Goal: Book appointment/travel/reservation

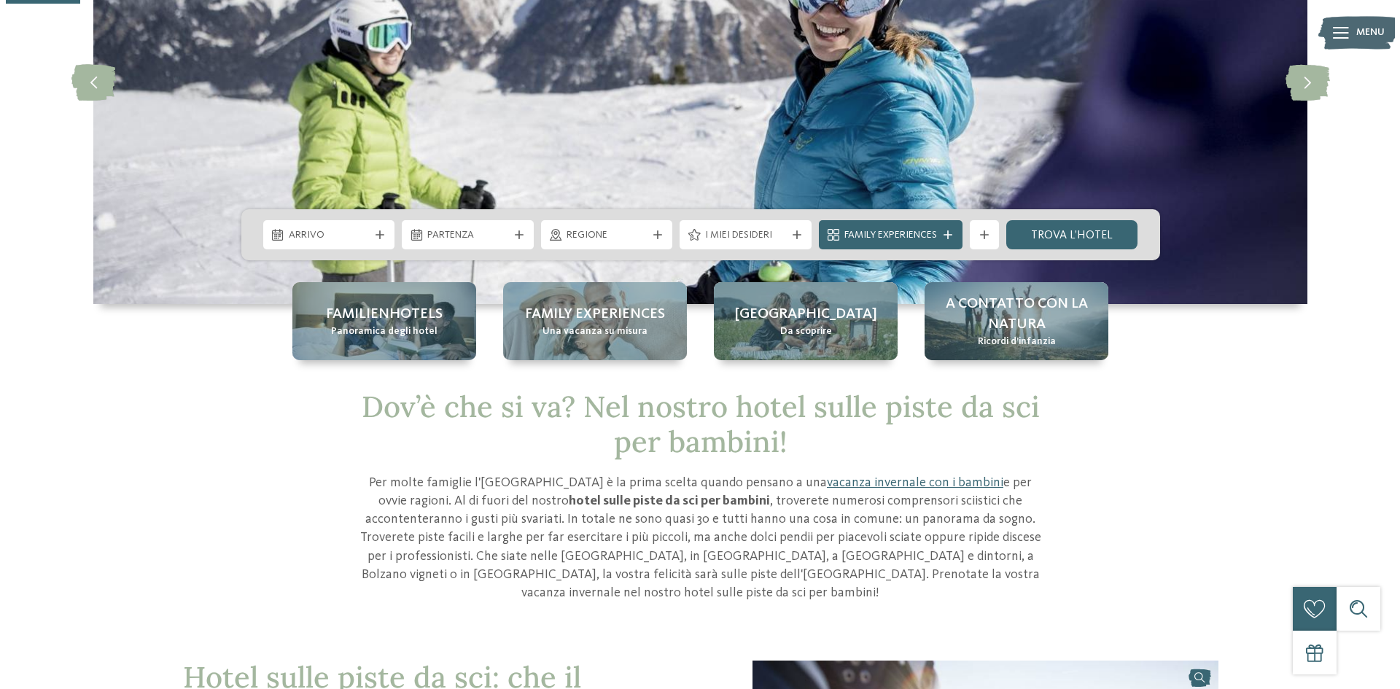
scroll to position [219, 0]
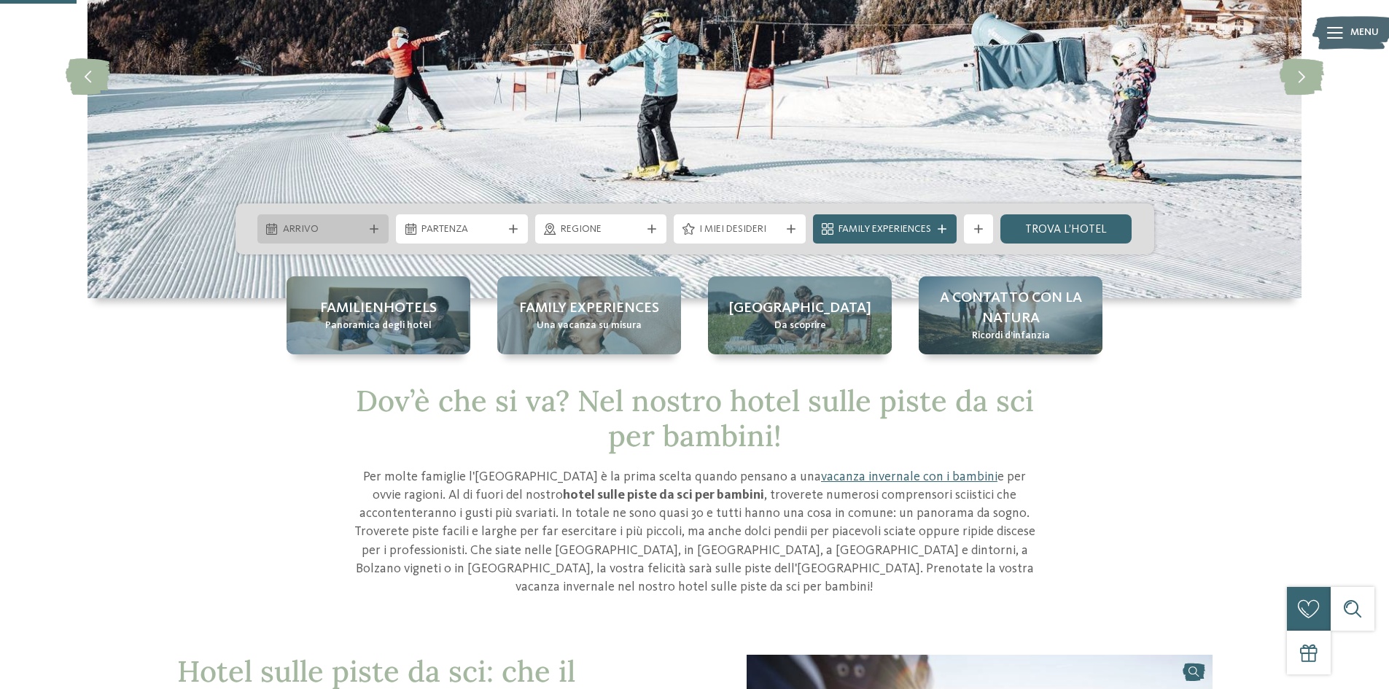
click at [319, 226] on span "Arrivo" at bounding box center [323, 229] width 81 height 15
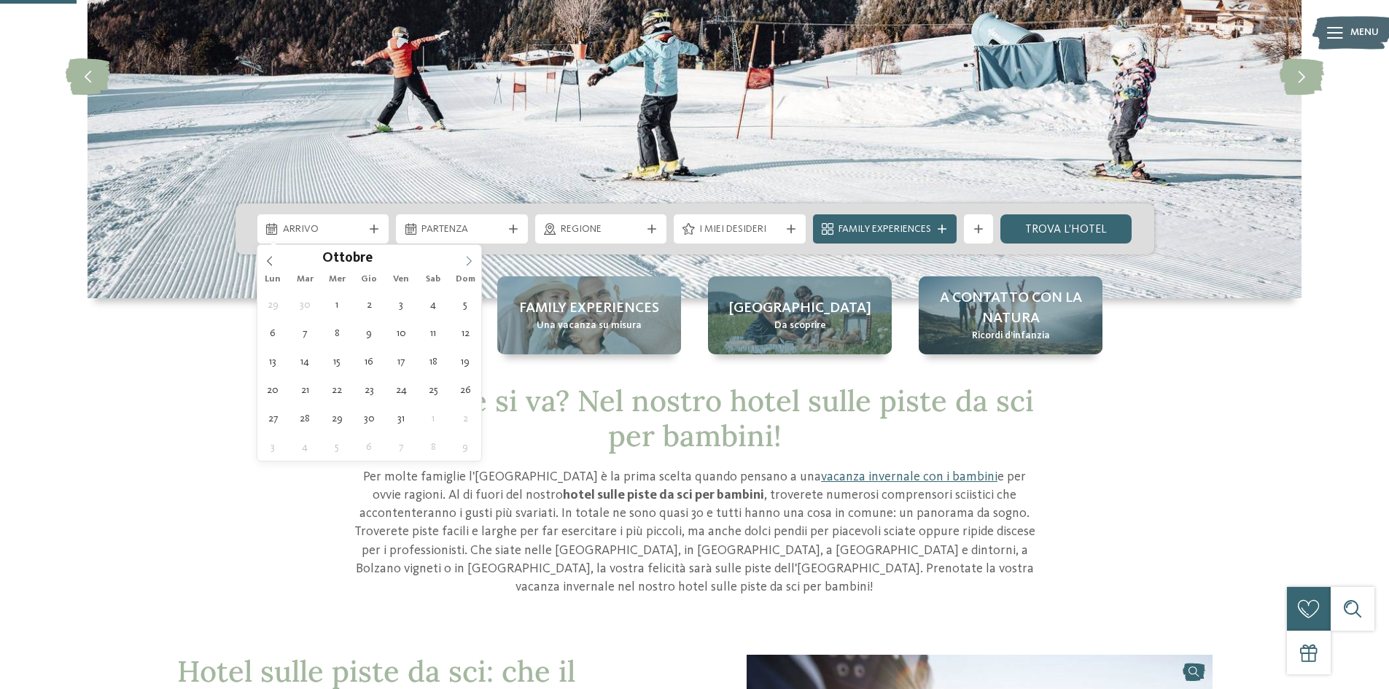
click at [468, 263] on icon at bounding box center [469, 261] width 10 height 10
type div "[DATE]"
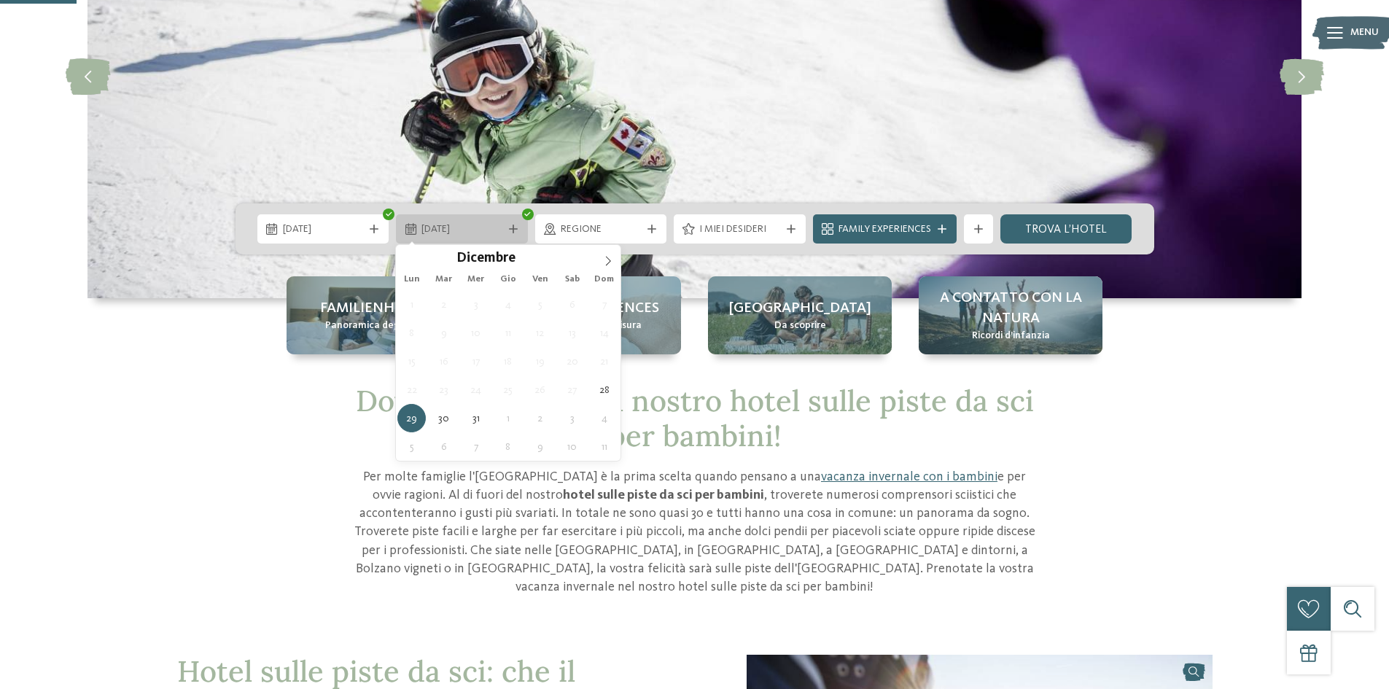
click at [500, 231] on span "29.12.2025" at bounding box center [461, 229] width 81 height 15
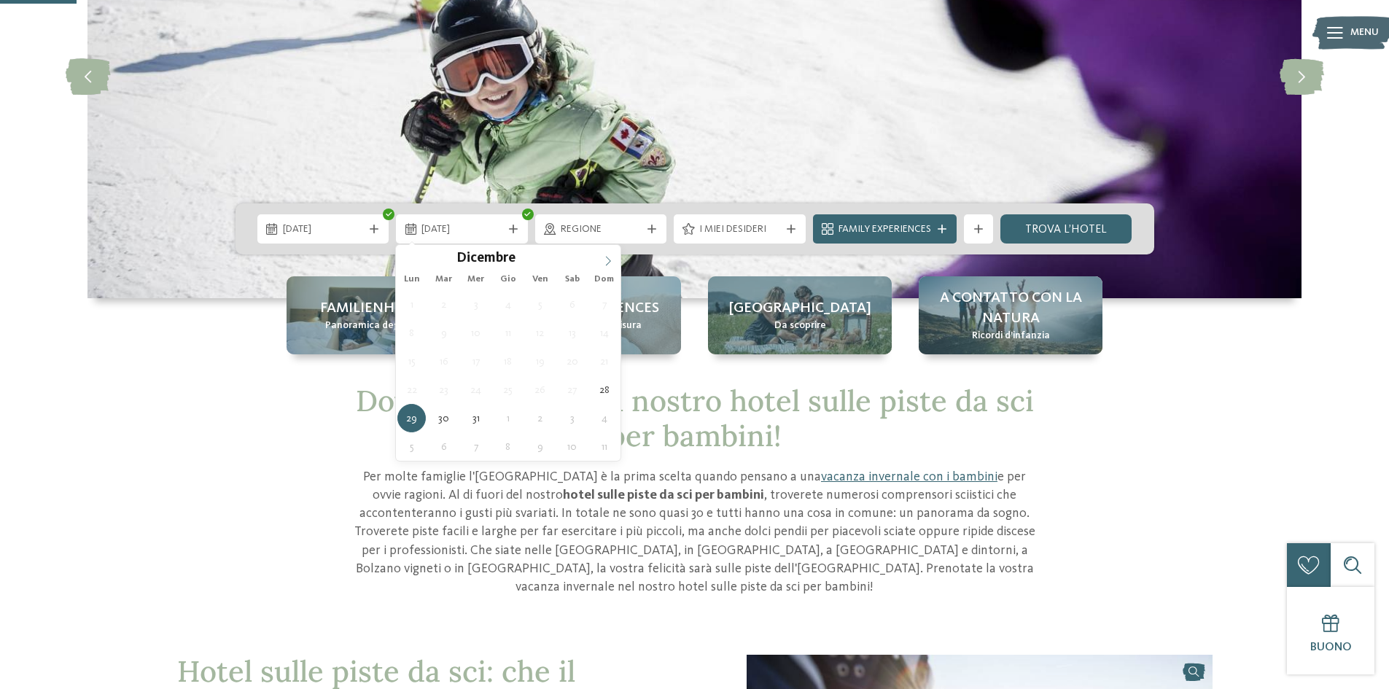
type input "****"
click at [608, 261] on icon at bounding box center [608, 261] width 10 height 10
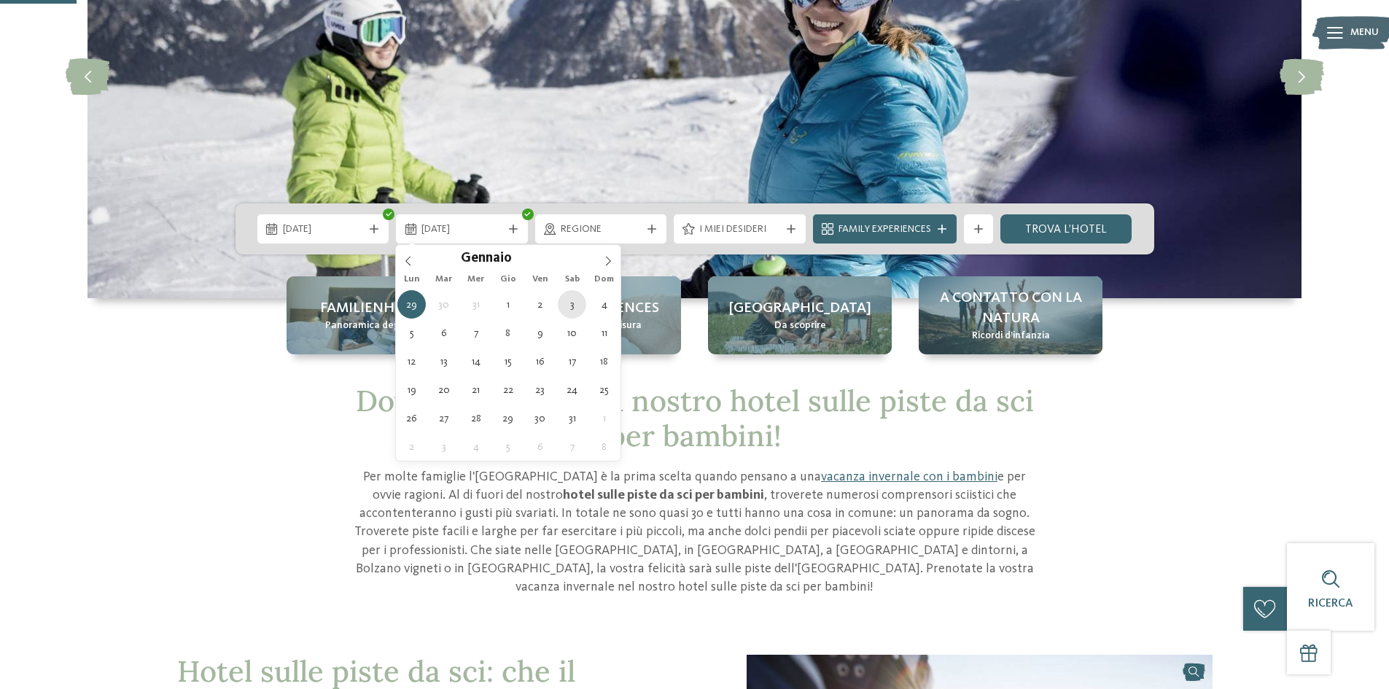
type div "03.01.2026"
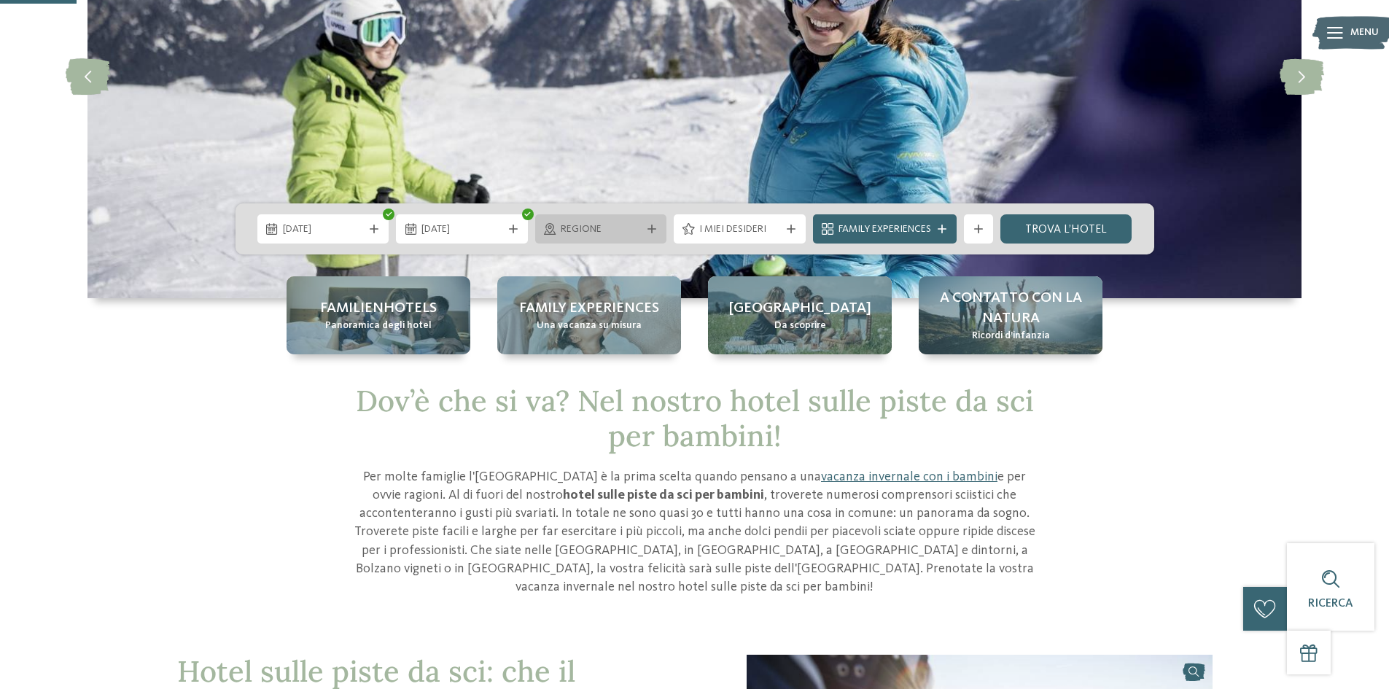
click at [619, 237] on div "Regione" at bounding box center [601, 228] width 132 height 29
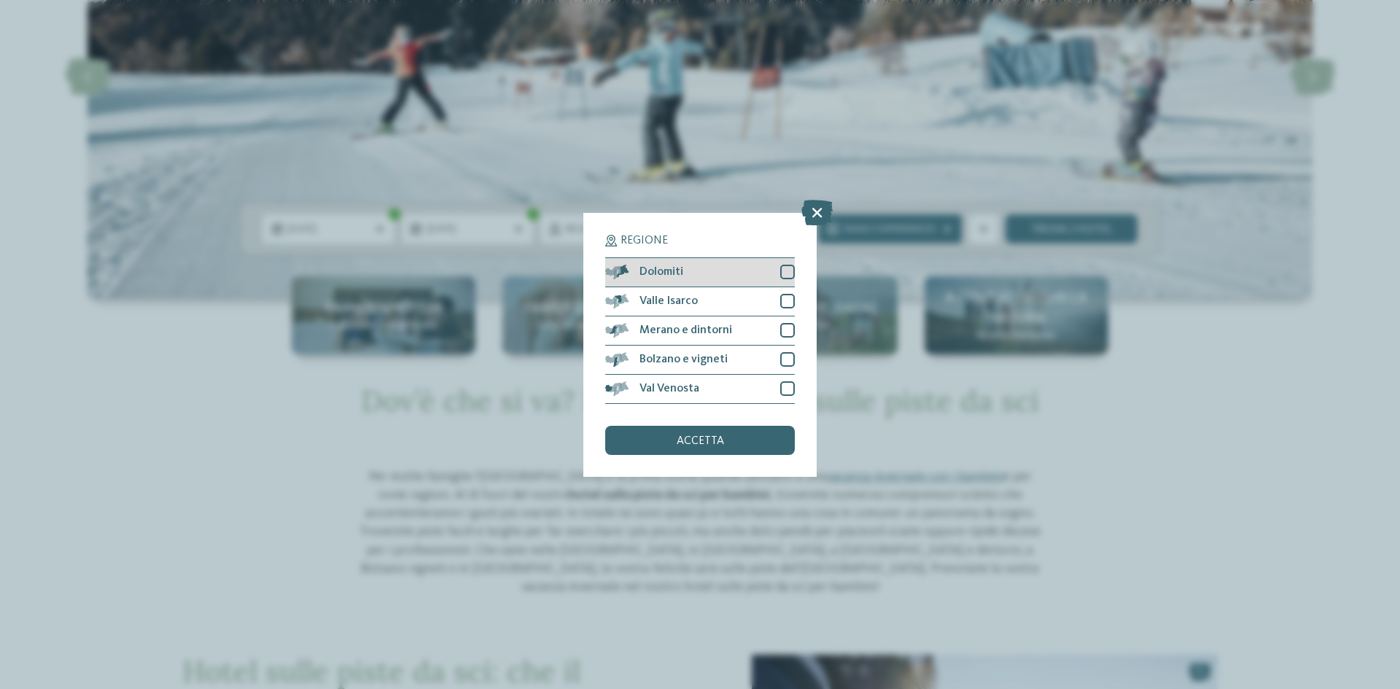
click at [792, 271] on div at bounding box center [787, 272] width 15 height 15
click at [707, 448] on div "accetta" at bounding box center [700, 440] width 190 height 29
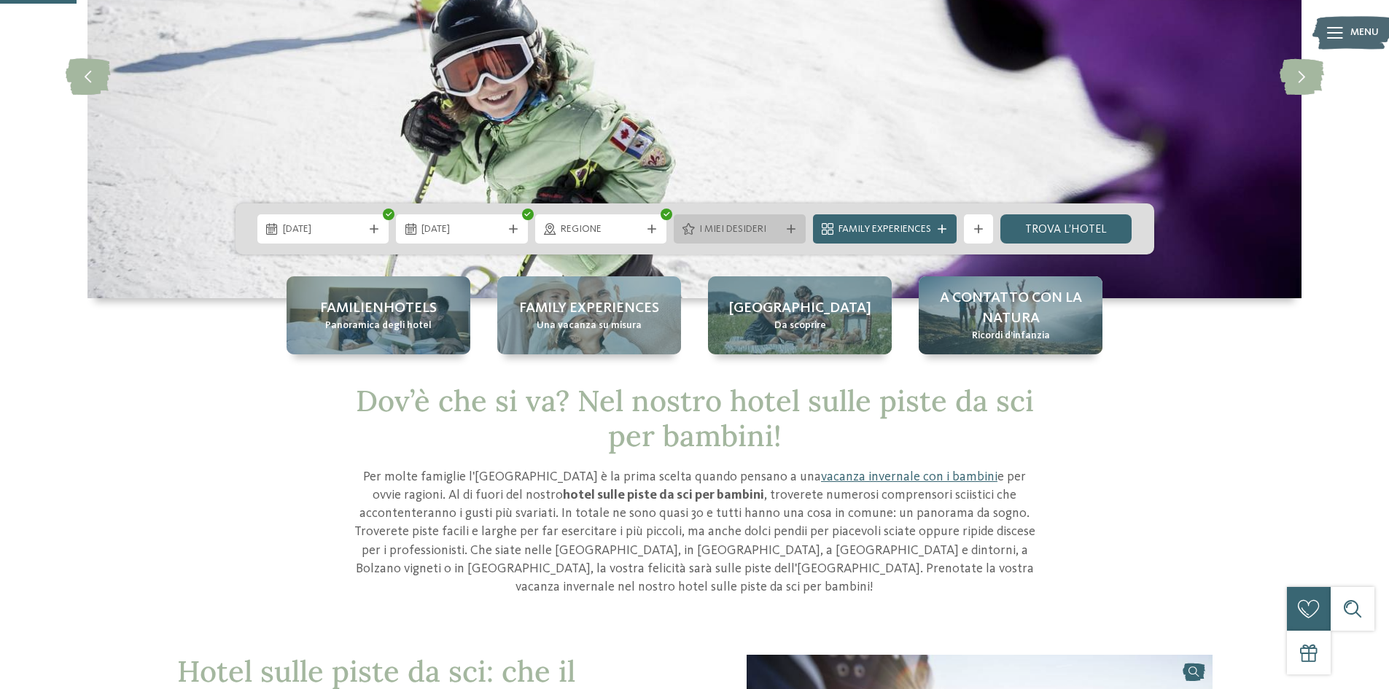
click at [704, 223] on span "I miei desideri" at bounding box center [739, 229] width 81 height 15
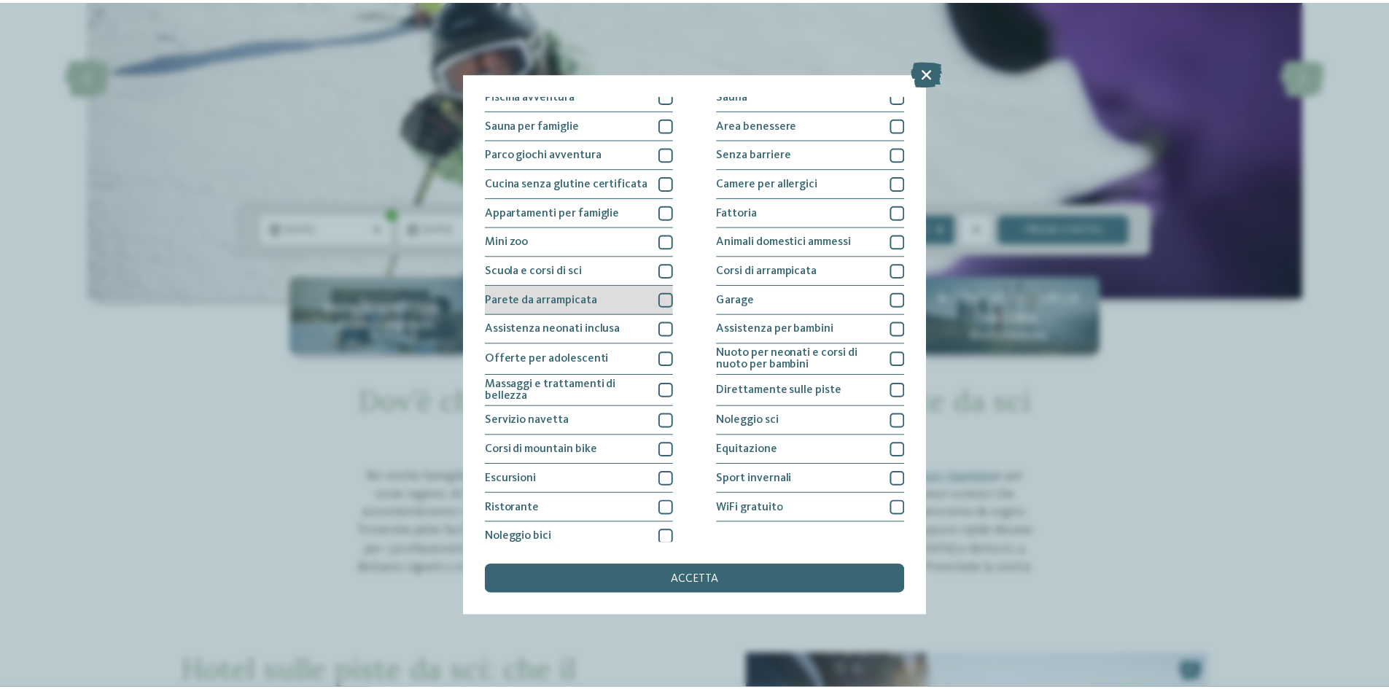
scroll to position [77, 0]
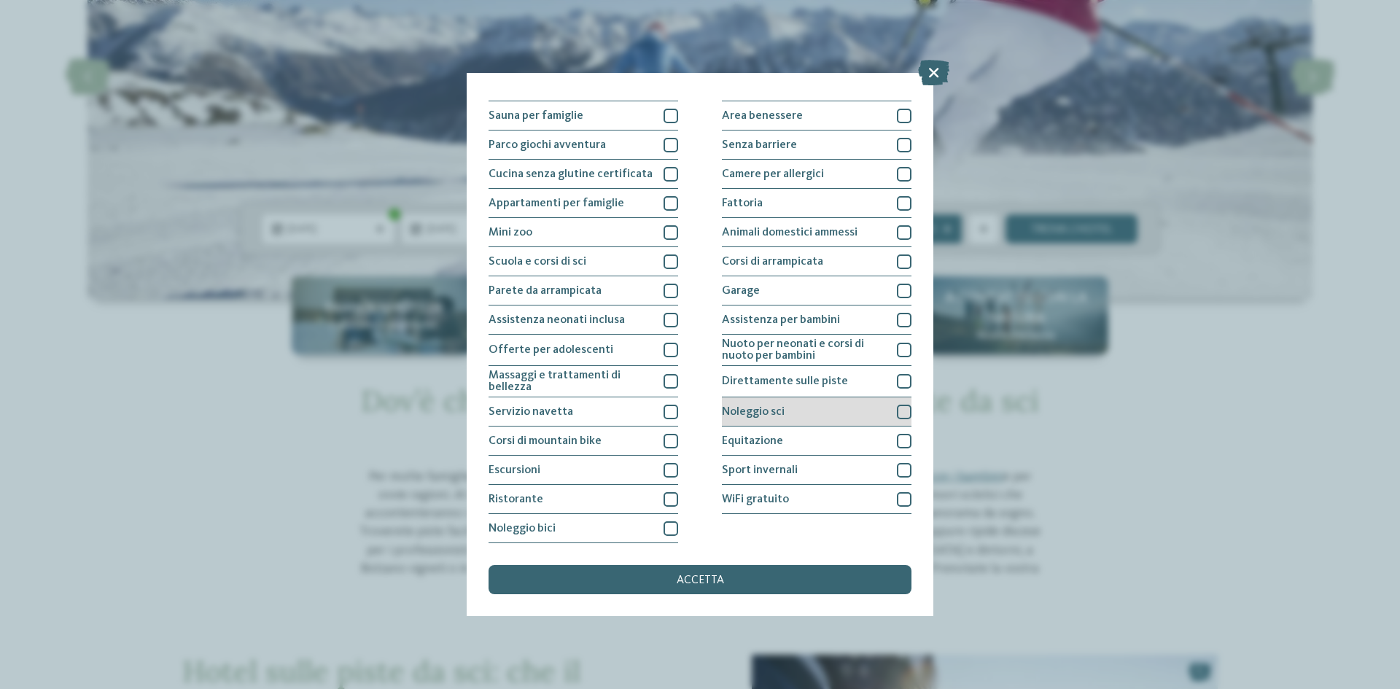
click at [897, 410] on div at bounding box center [904, 412] width 15 height 15
click at [897, 379] on div at bounding box center [904, 381] width 15 height 15
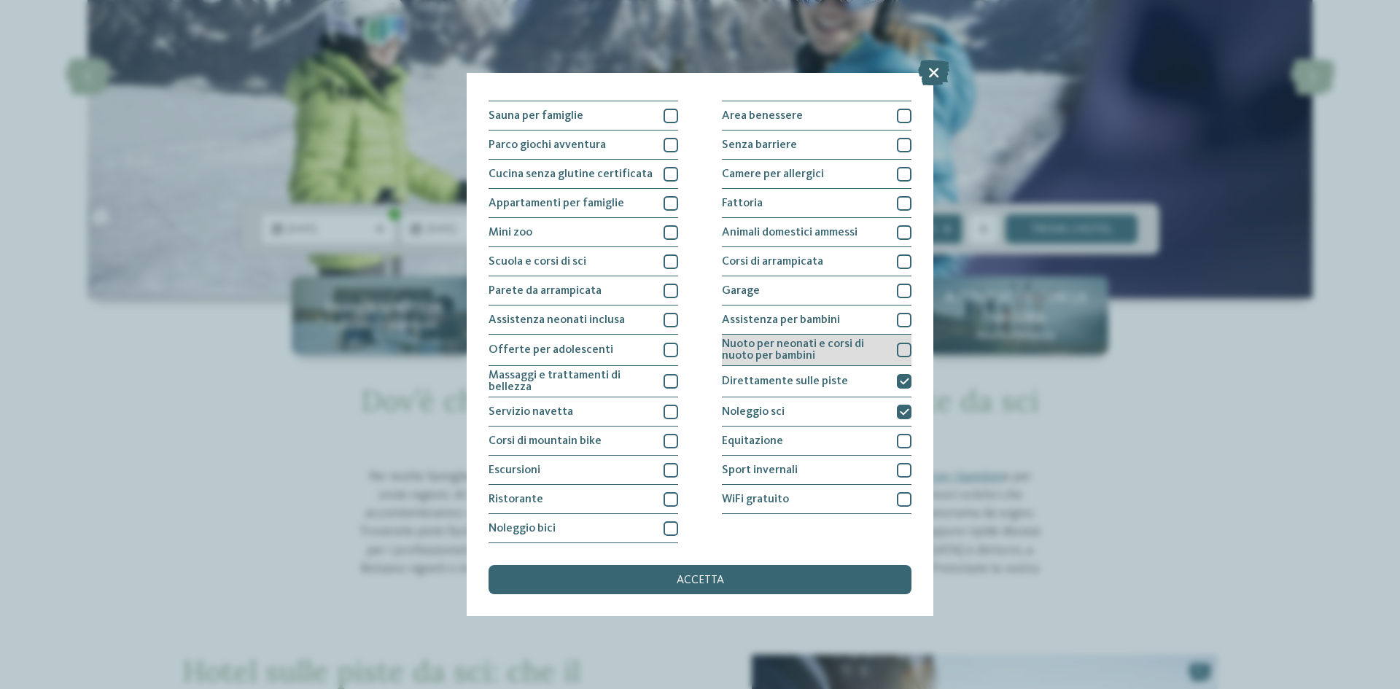
click at [897, 350] on div at bounding box center [904, 350] width 15 height 15
click at [897, 319] on div at bounding box center [904, 320] width 15 height 15
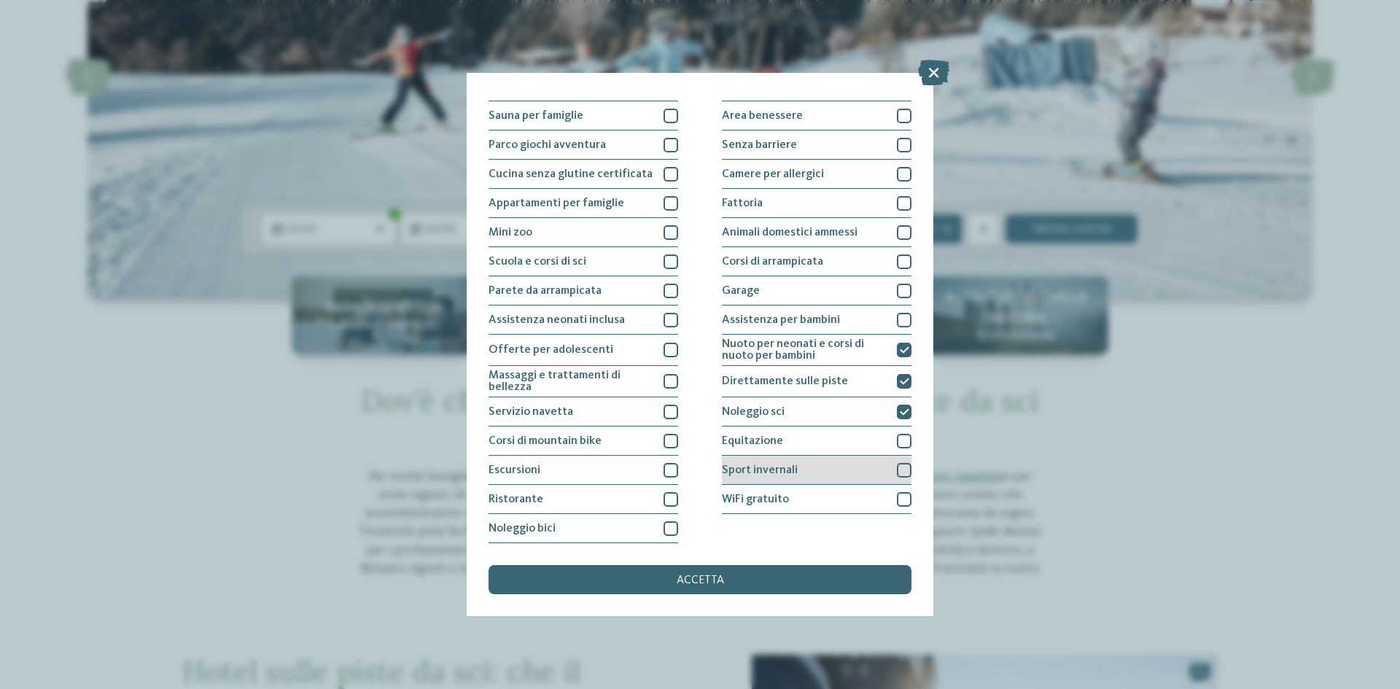
click at [897, 467] on div at bounding box center [904, 470] width 15 height 15
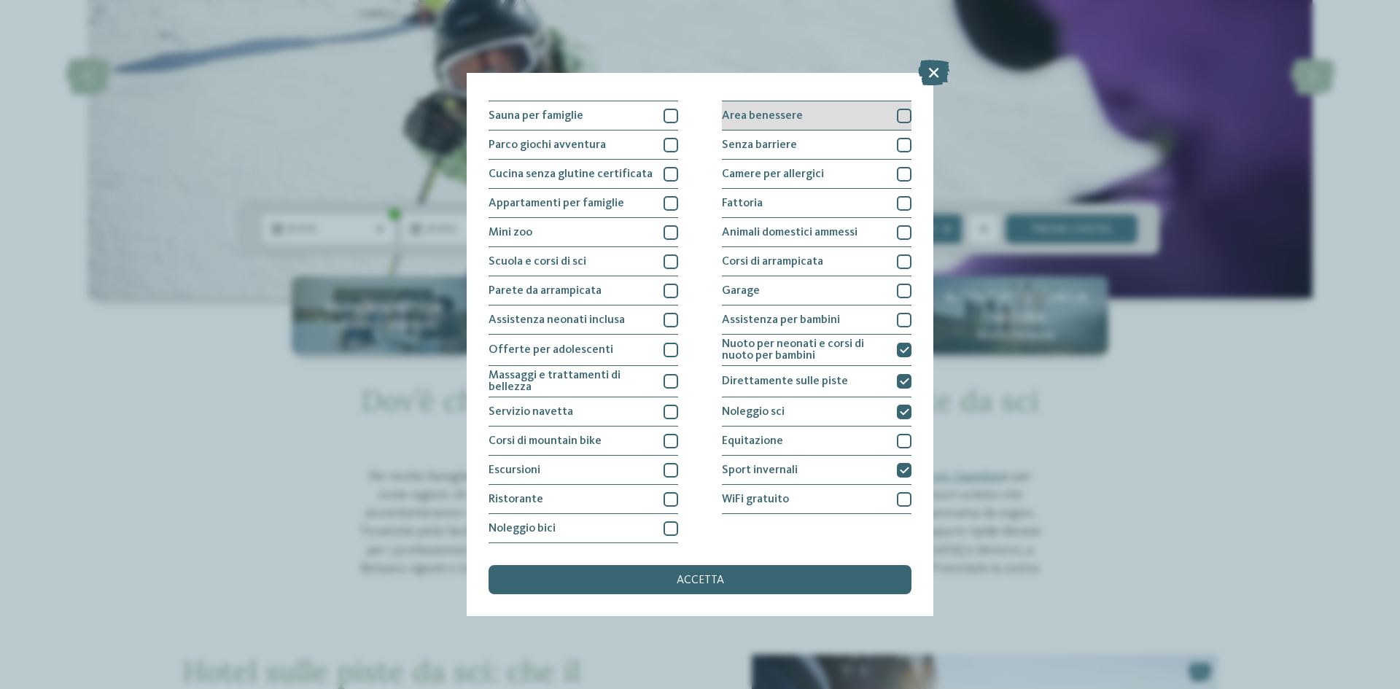
click at [898, 109] on div at bounding box center [904, 116] width 15 height 15
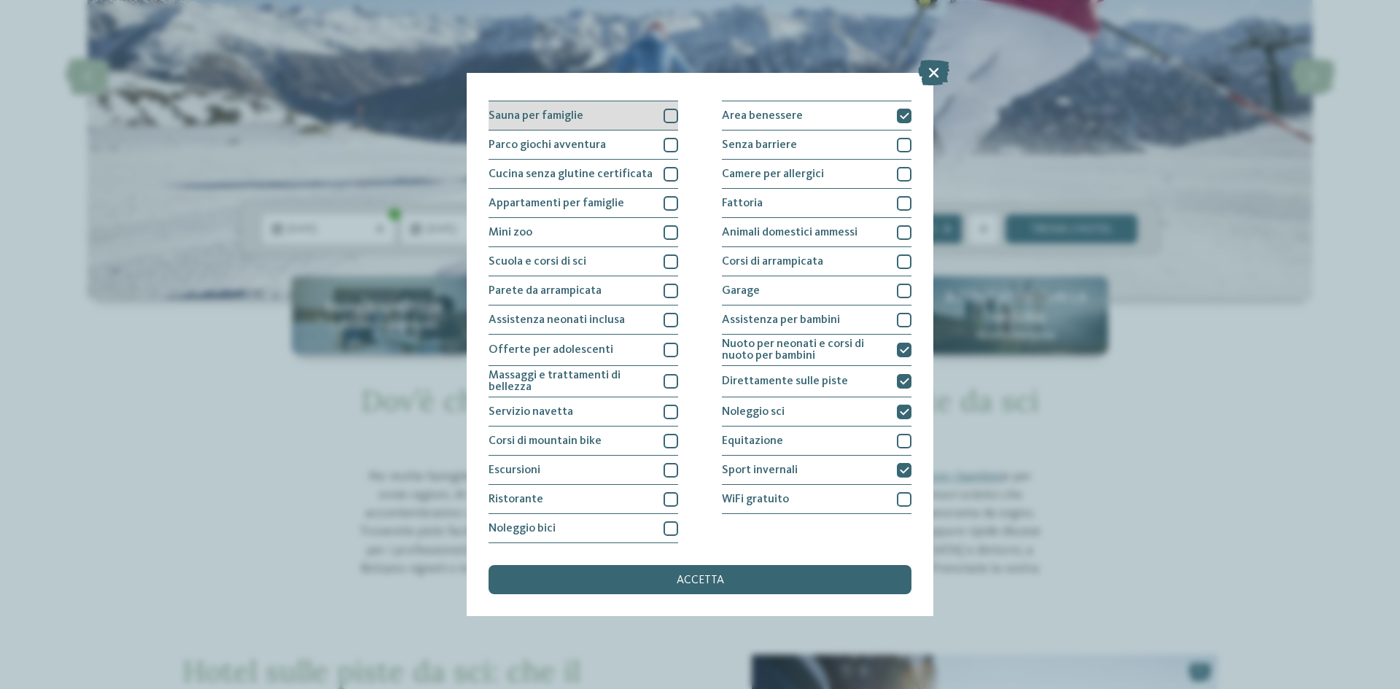
click at [666, 113] on div at bounding box center [671, 116] width 15 height 15
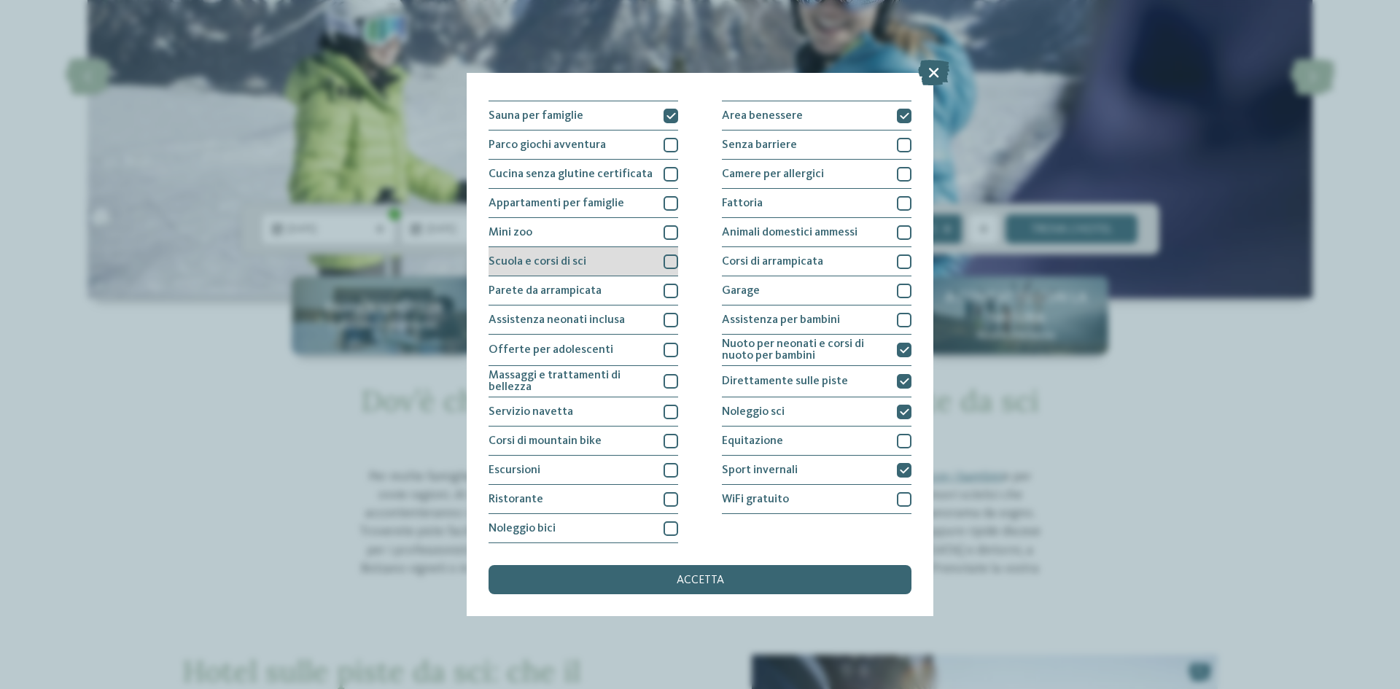
click at [665, 255] on div at bounding box center [671, 262] width 15 height 15
click at [668, 291] on div at bounding box center [671, 291] width 15 height 15
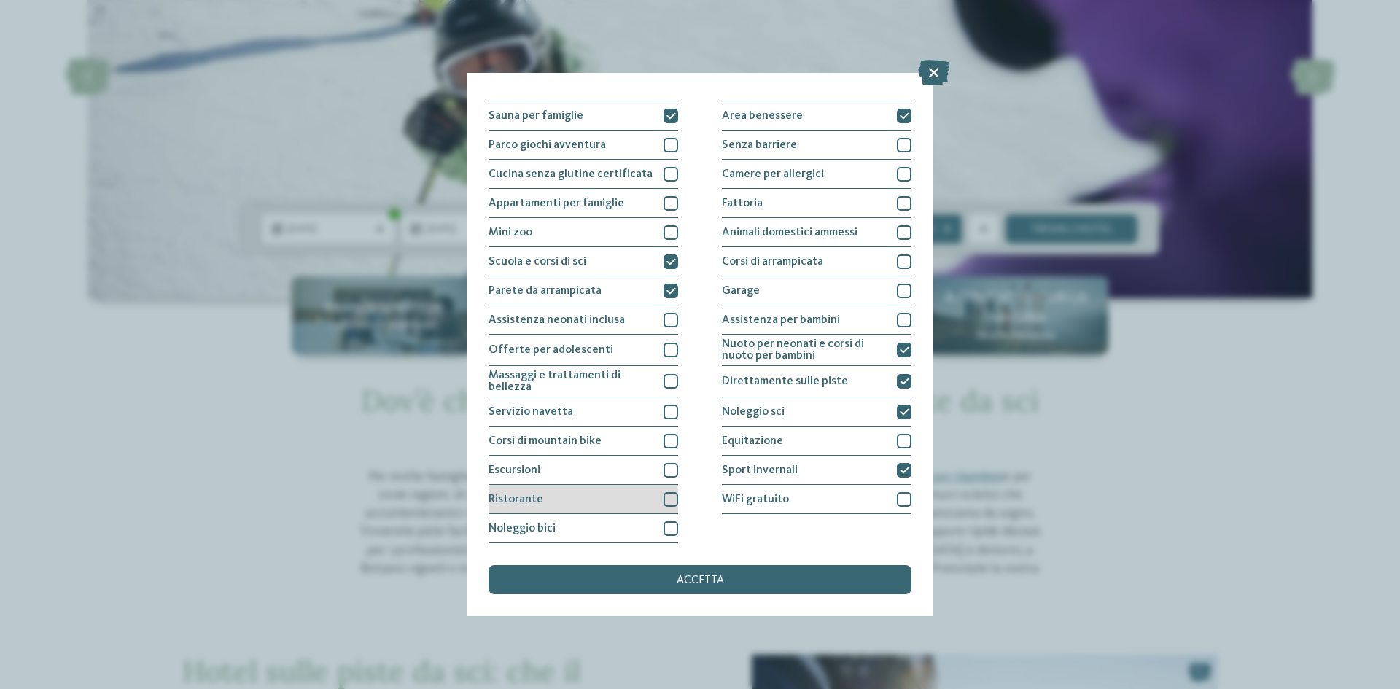
click at [670, 490] on div "Ristorante" at bounding box center [584, 499] width 190 height 29
click at [693, 582] on span "accetta" at bounding box center [700, 581] width 47 height 12
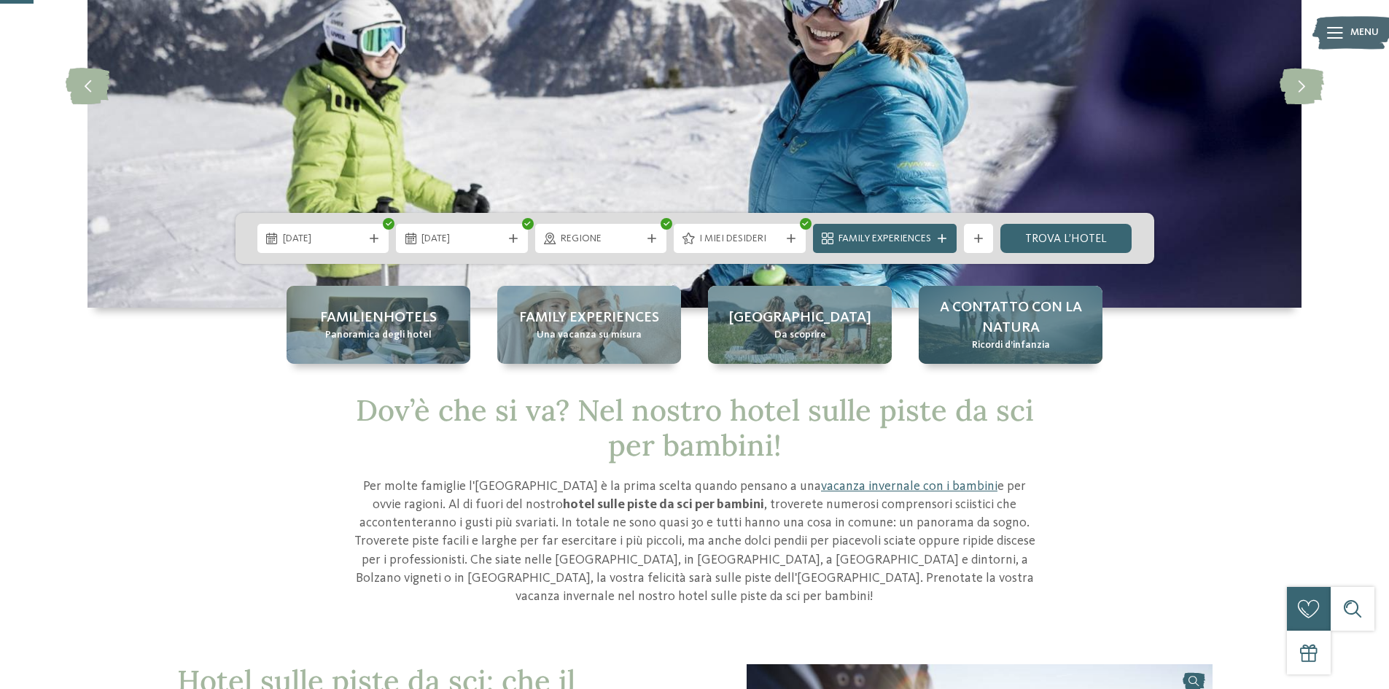
scroll to position [0, 0]
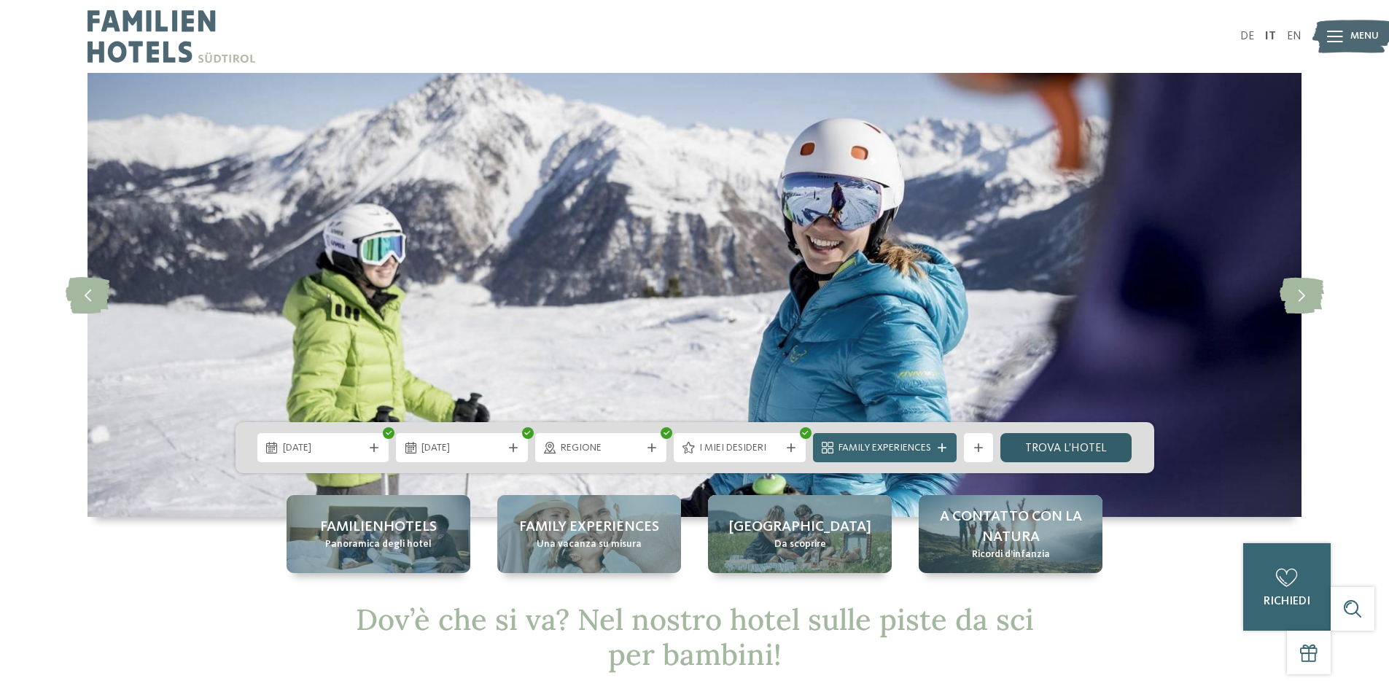
click at [1049, 435] on link "trova l’hotel" at bounding box center [1067, 447] width 132 height 29
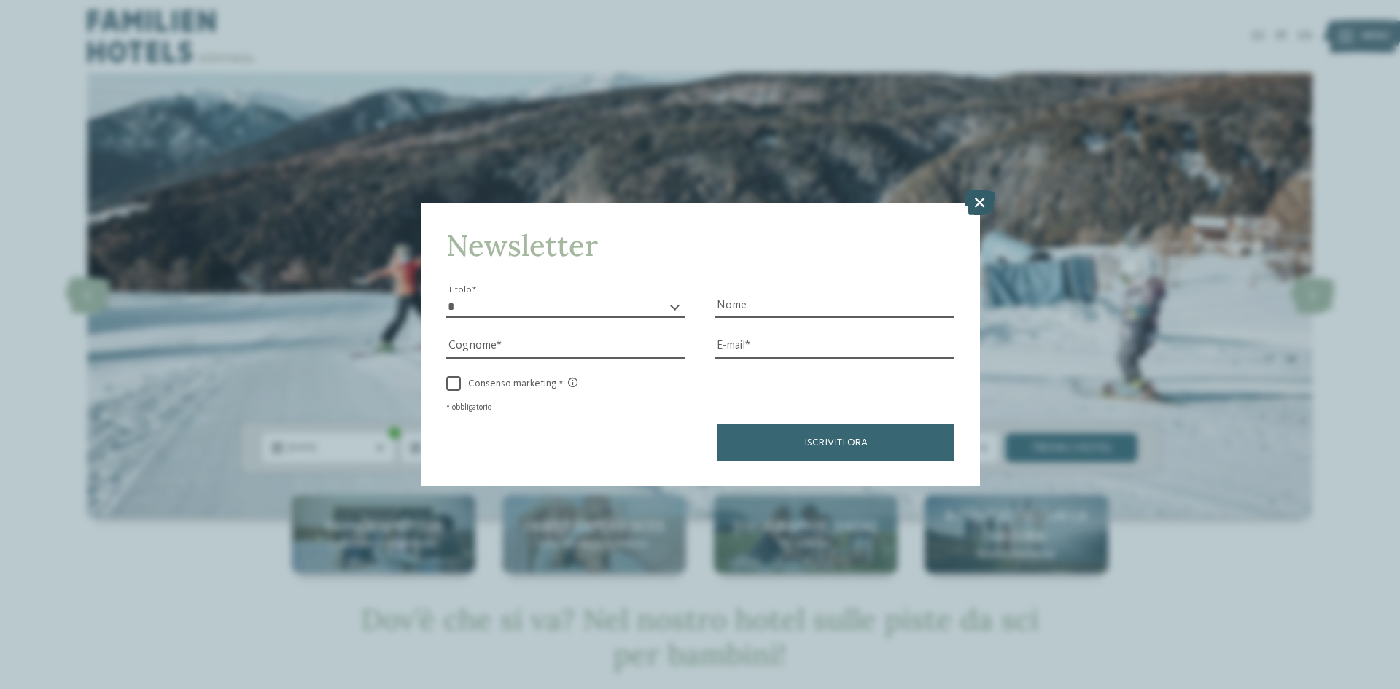
click at [979, 196] on icon at bounding box center [979, 203] width 31 height 26
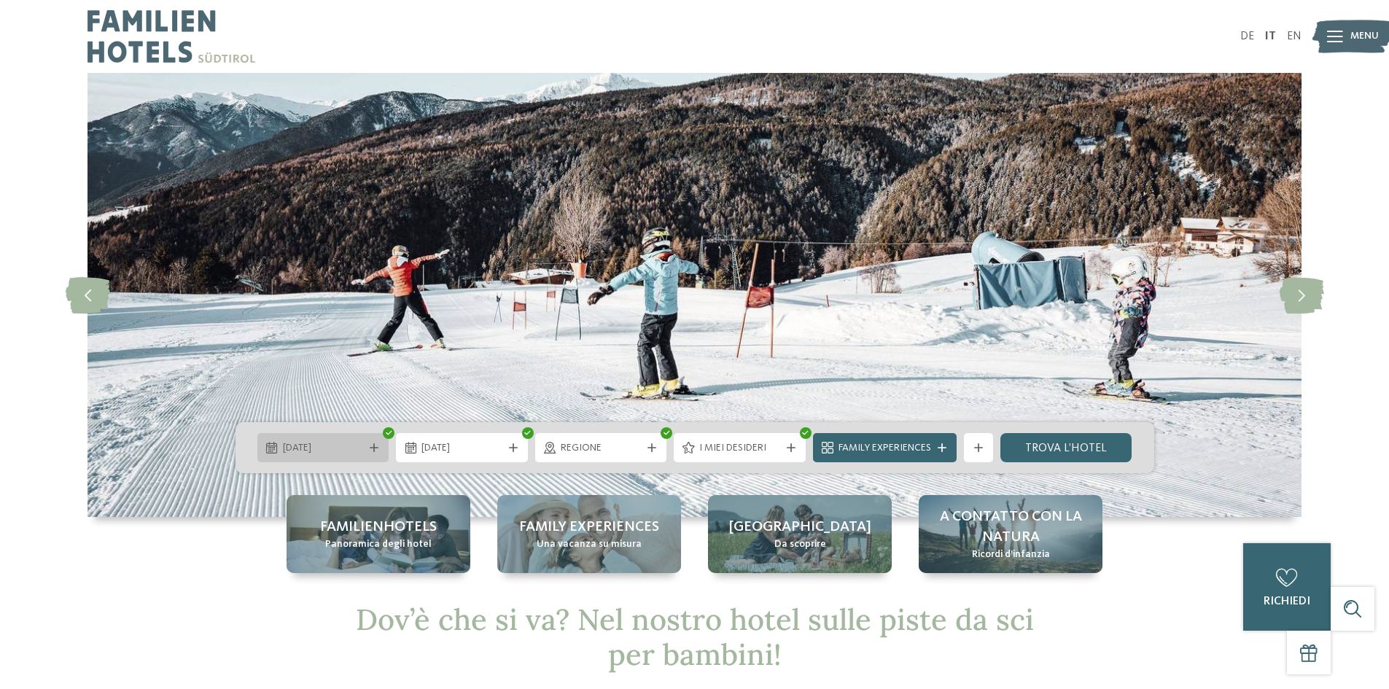
click at [314, 438] on div "28.12.2025" at bounding box center [323, 447] width 132 height 29
click at [605, 450] on span "Regione" at bounding box center [601, 448] width 81 height 15
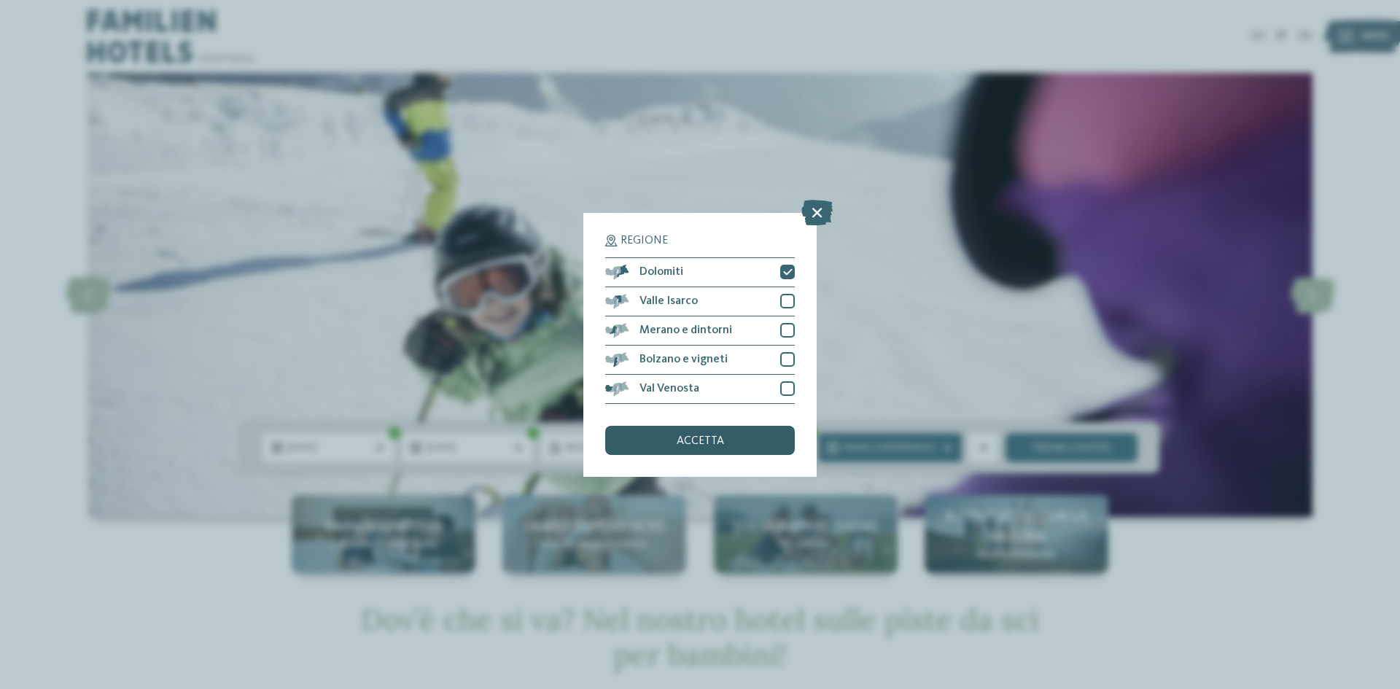
click at [704, 440] on span "accetta" at bounding box center [700, 441] width 47 height 12
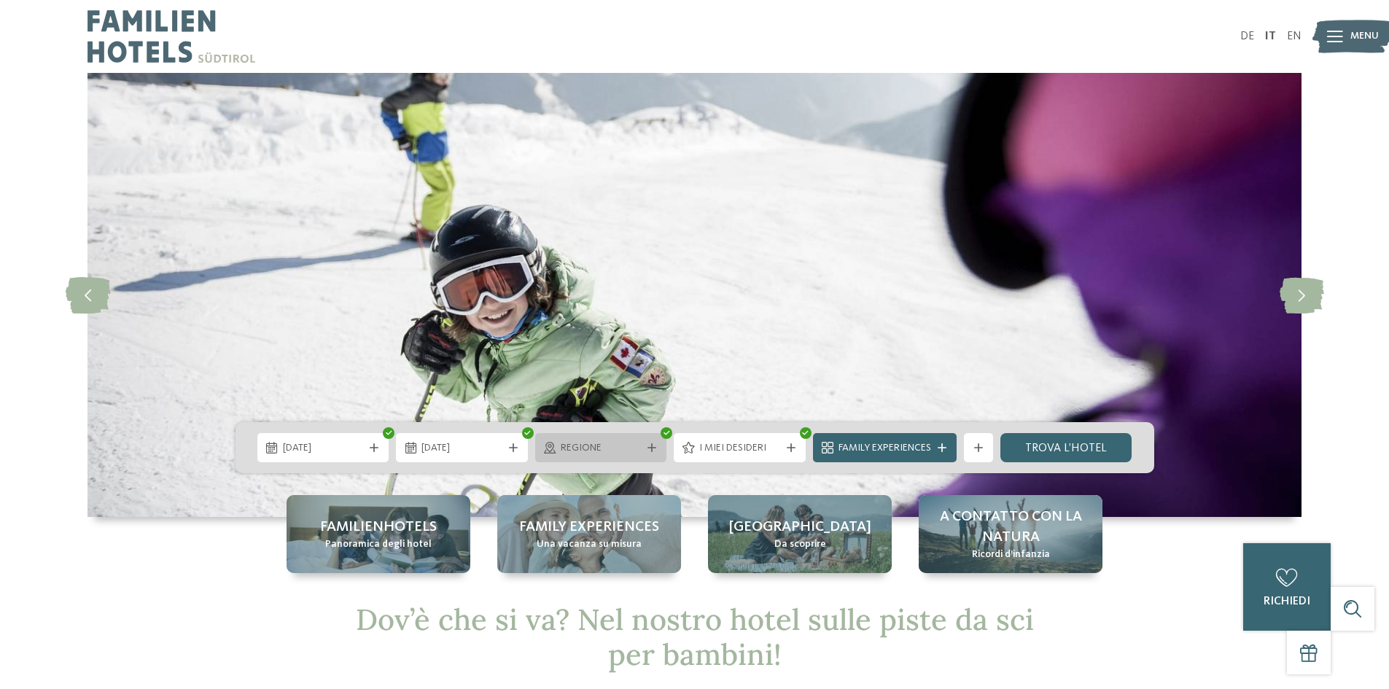
click at [604, 455] on span "Regione" at bounding box center [601, 448] width 81 height 15
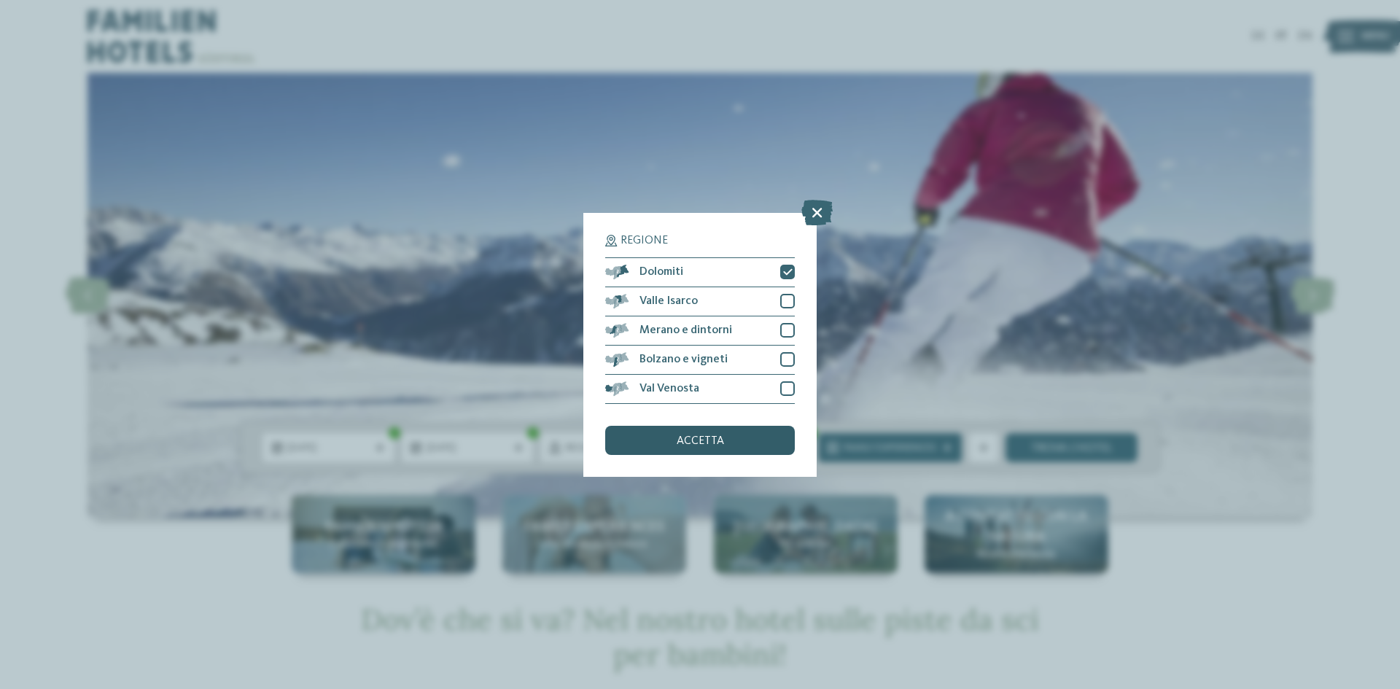
click at [711, 440] on span "accetta" at bounding box center [700, 441] width 47 height 12
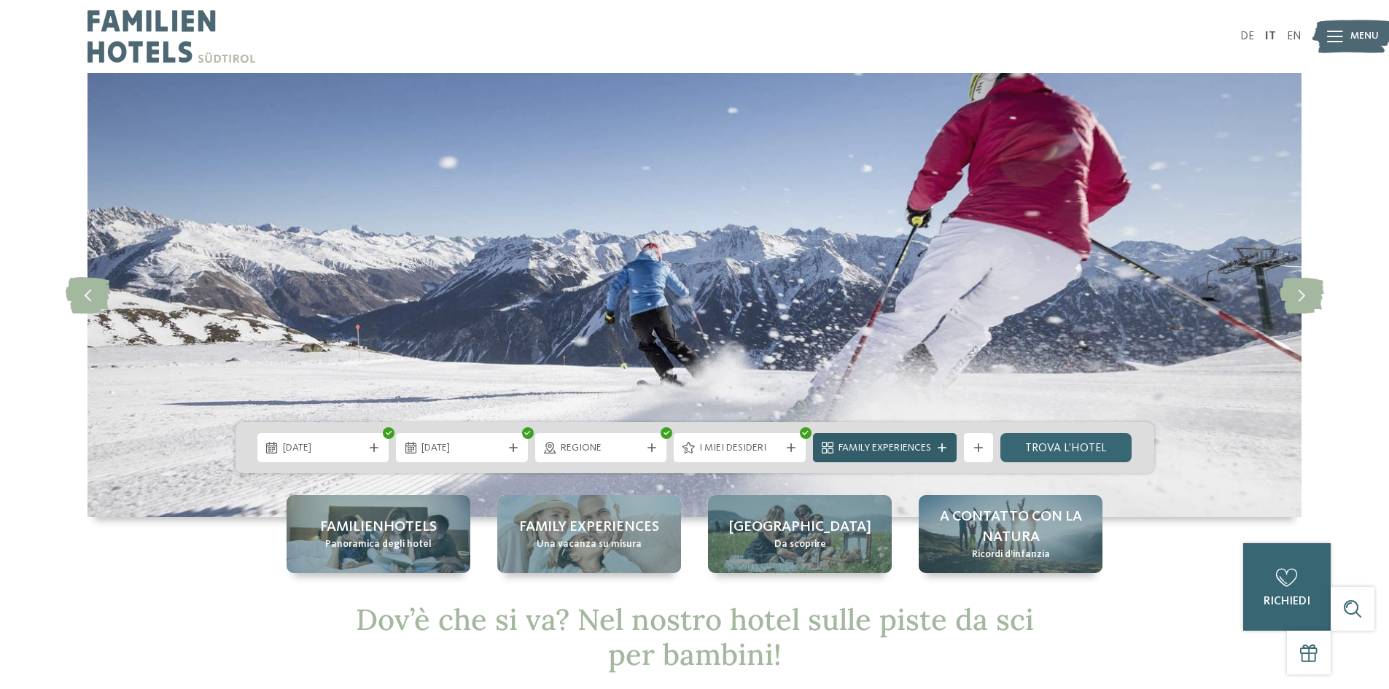
click at [852, 454] on span "Family Experiences" at bounding box center [885, 448] width 93 height 15
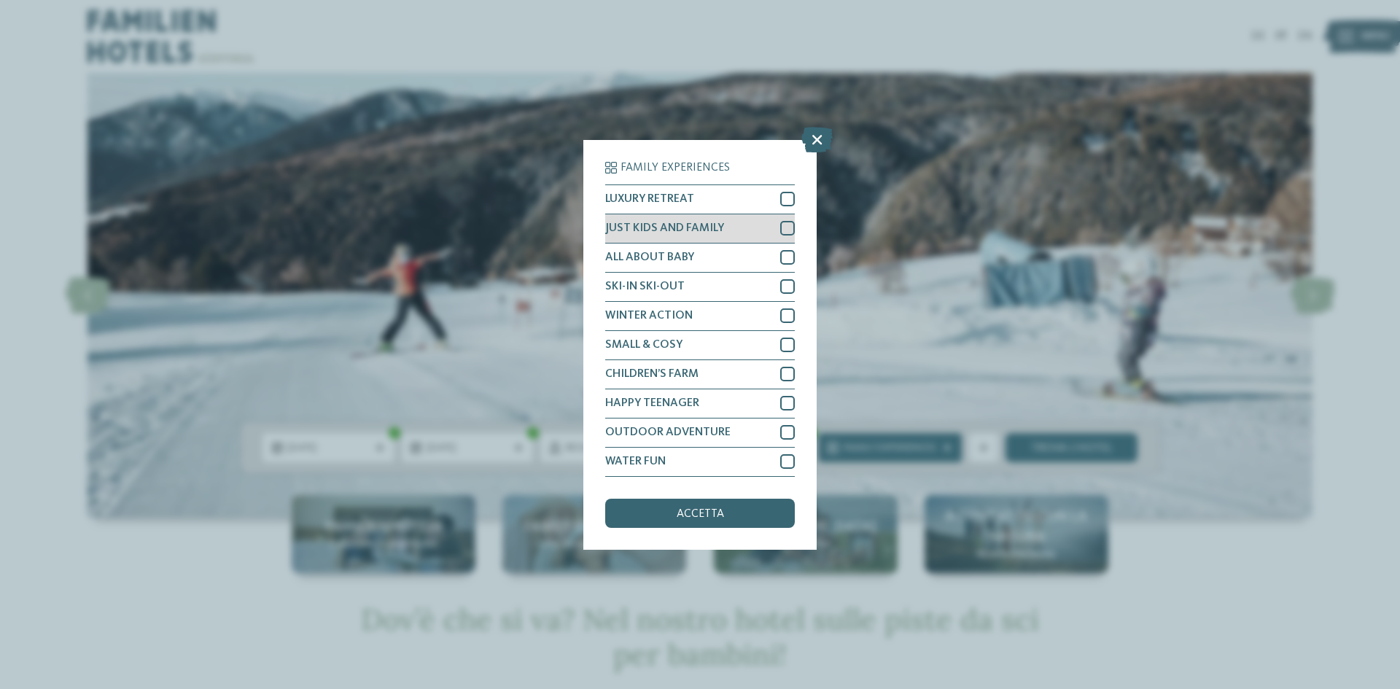
click at [787, 221] on div at bounding box center [787, 228] width 15 height 15
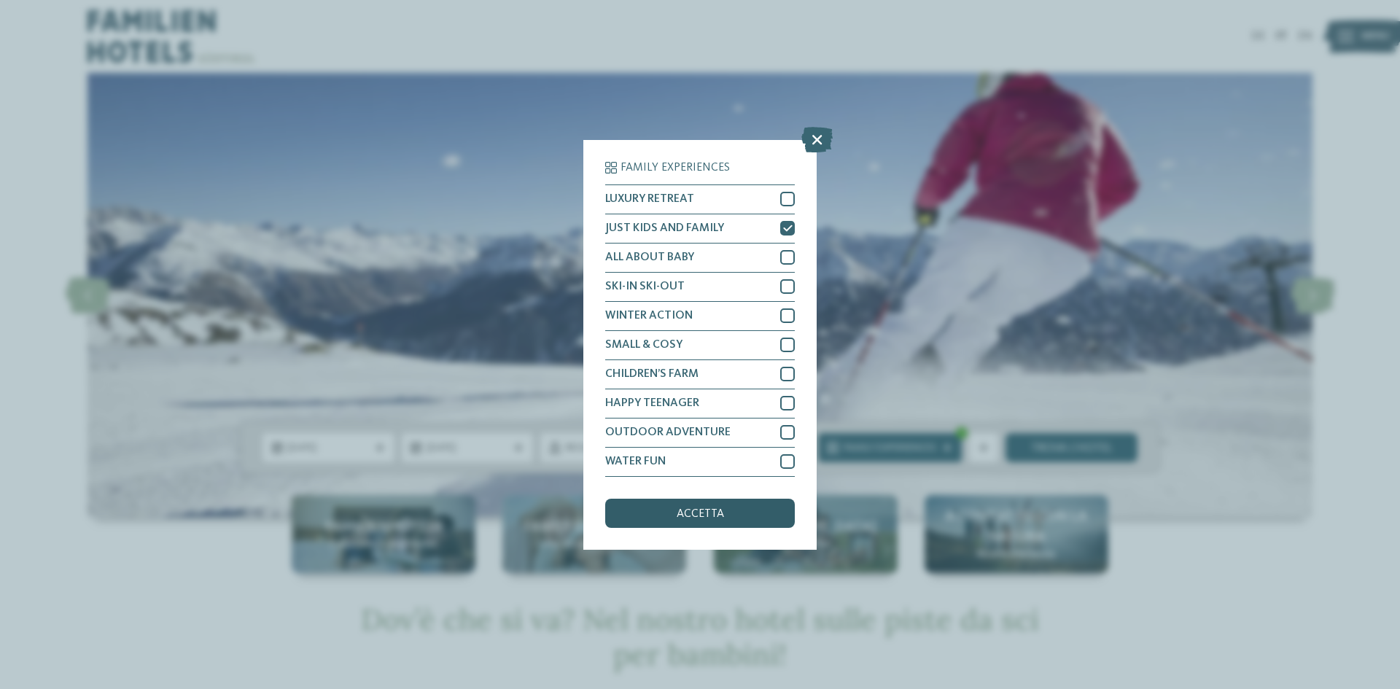
click at [707, 509] on span "accetta" at bounding box center [700, 514] width 47 height 12
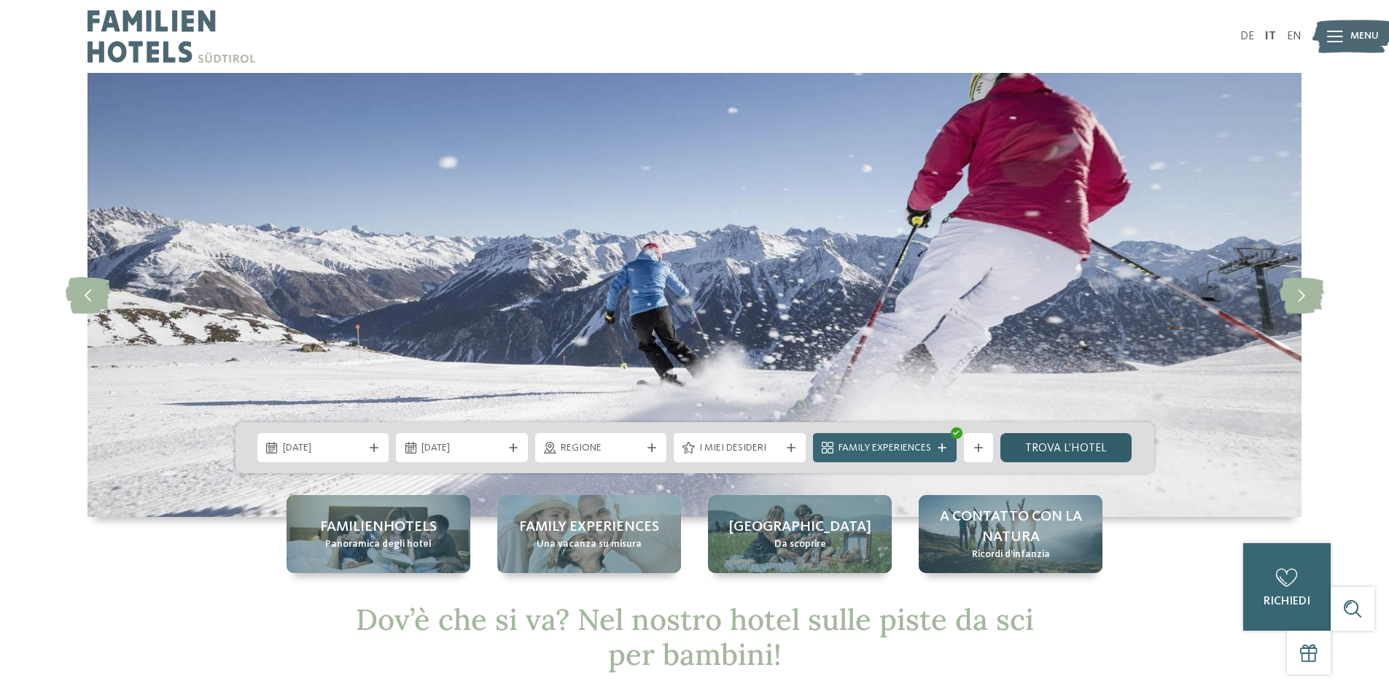
click at [1038, 446] on link "trova l’hotel" at bounding box center [1067, 447] width 132 height 29
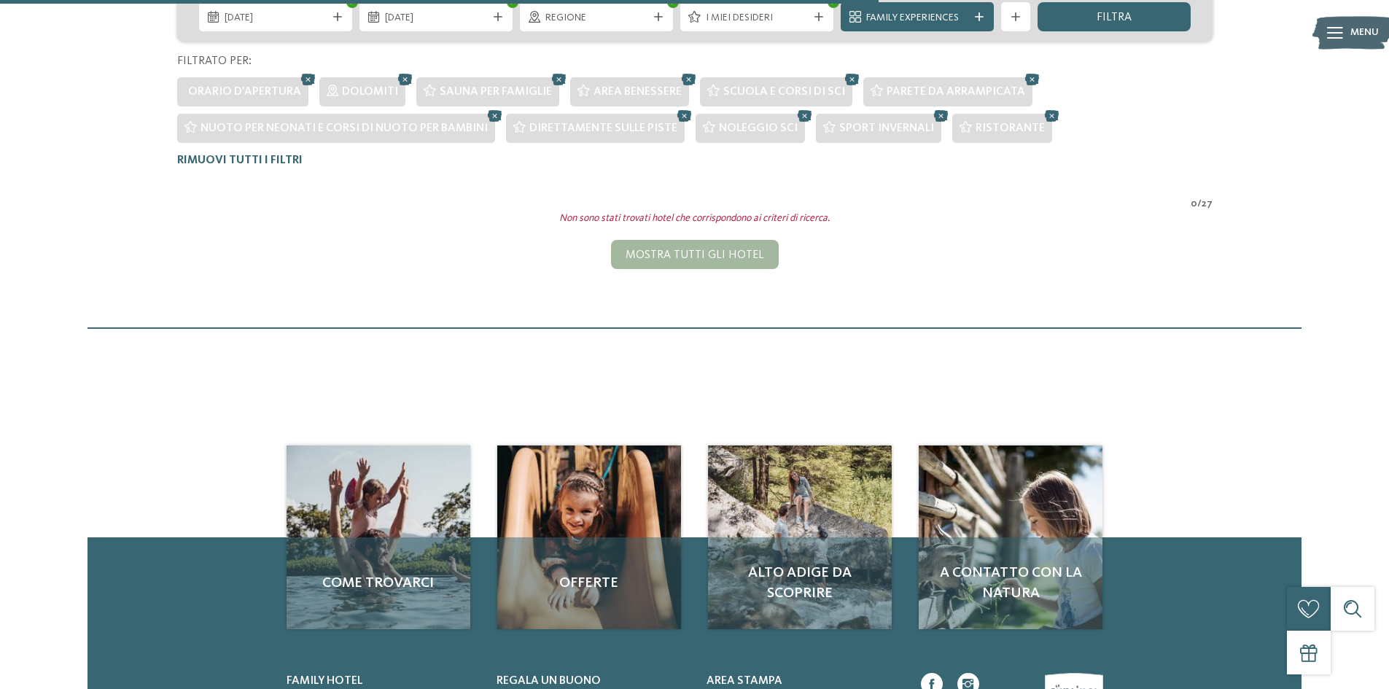
scroll to position [223, 0]
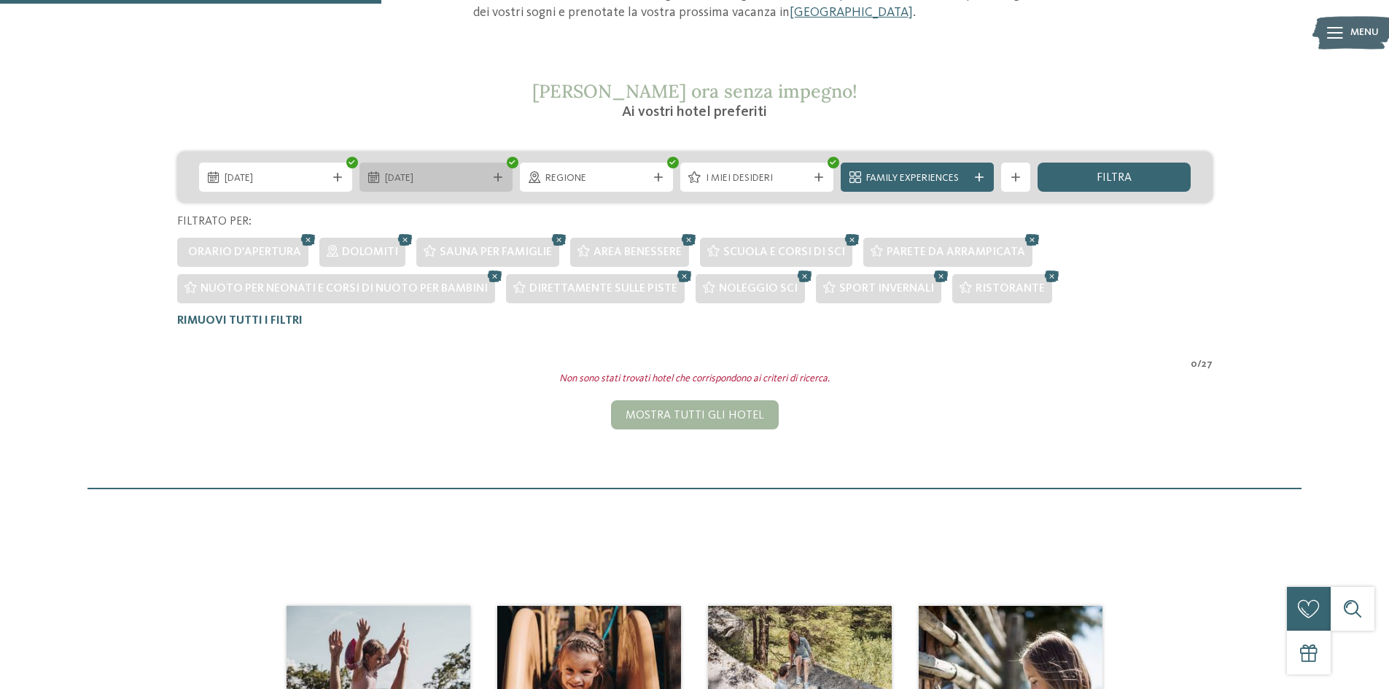
click at [406, 186] on div "[DATE]" at bounding box center [436, 177] width 153 height 29
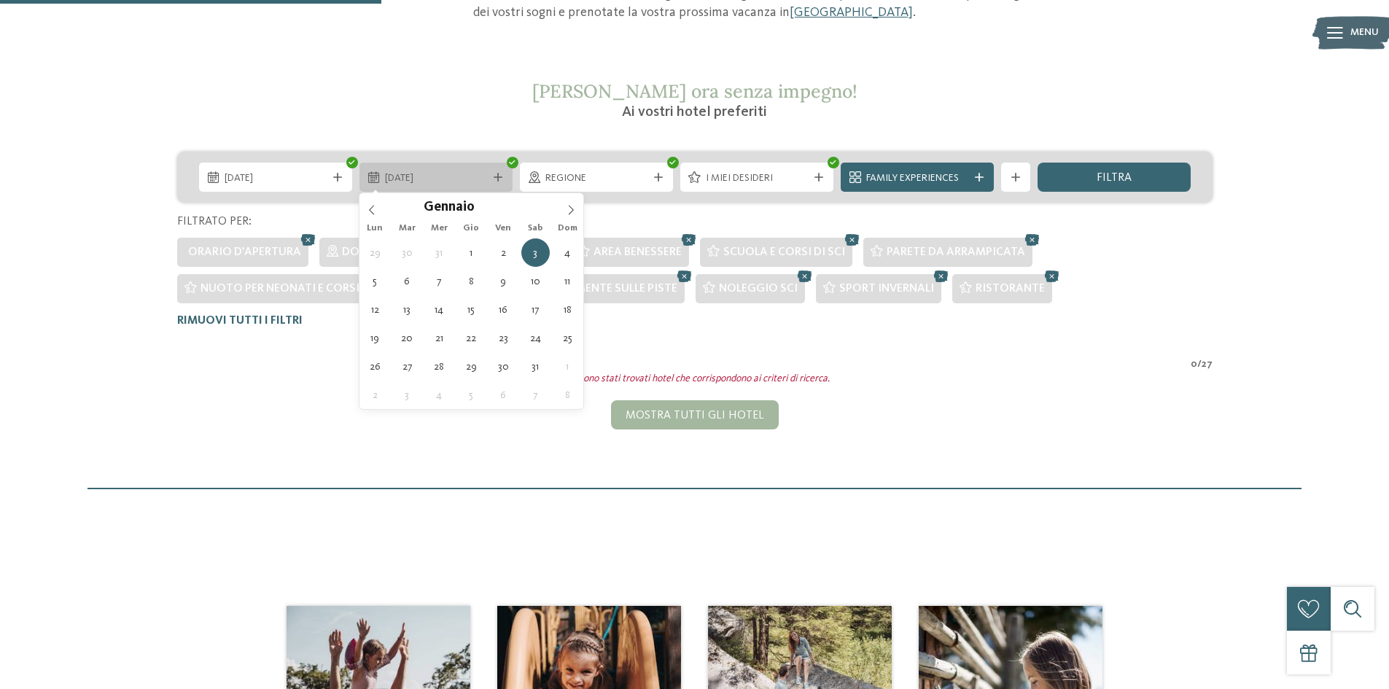
click at [406, 186] on div "[DATE]" at bounding box center [436, 177] width 153 height 29
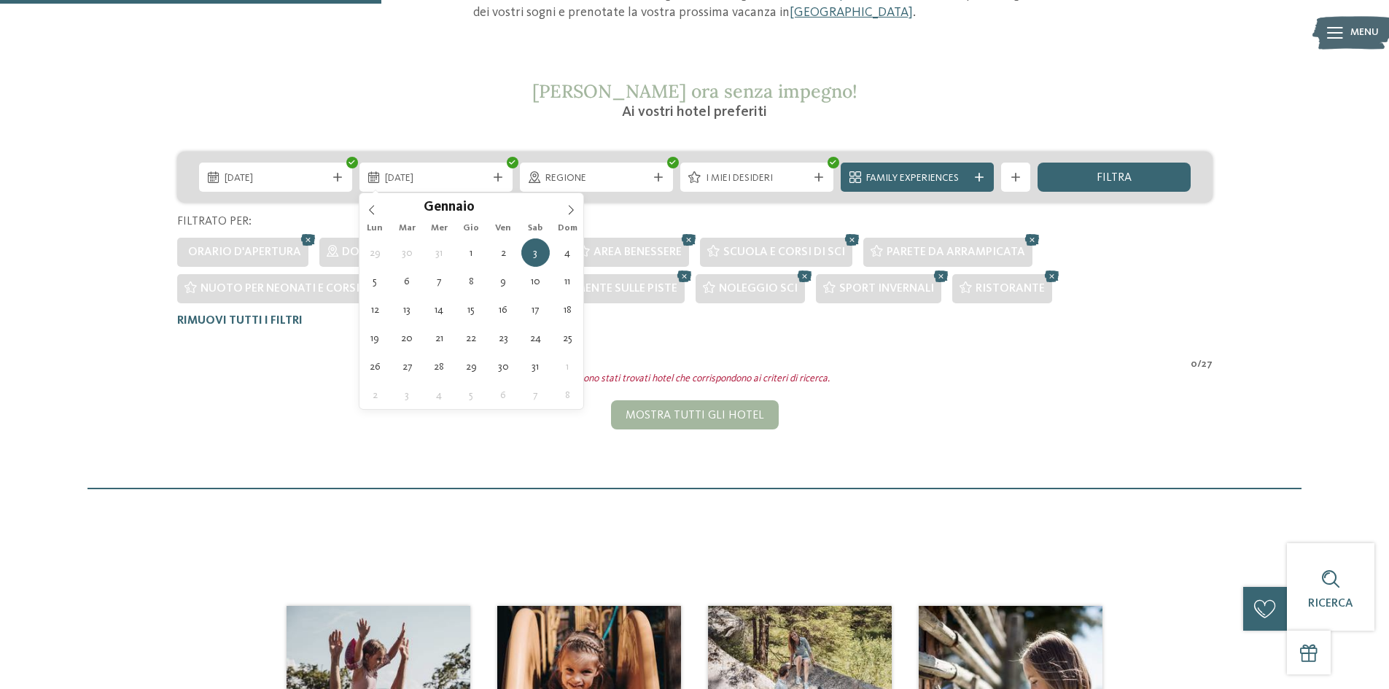
click at [281, 403] on div "Mostra tutti gli hotel" at bounding box center [694, 414] width 1057 height 29
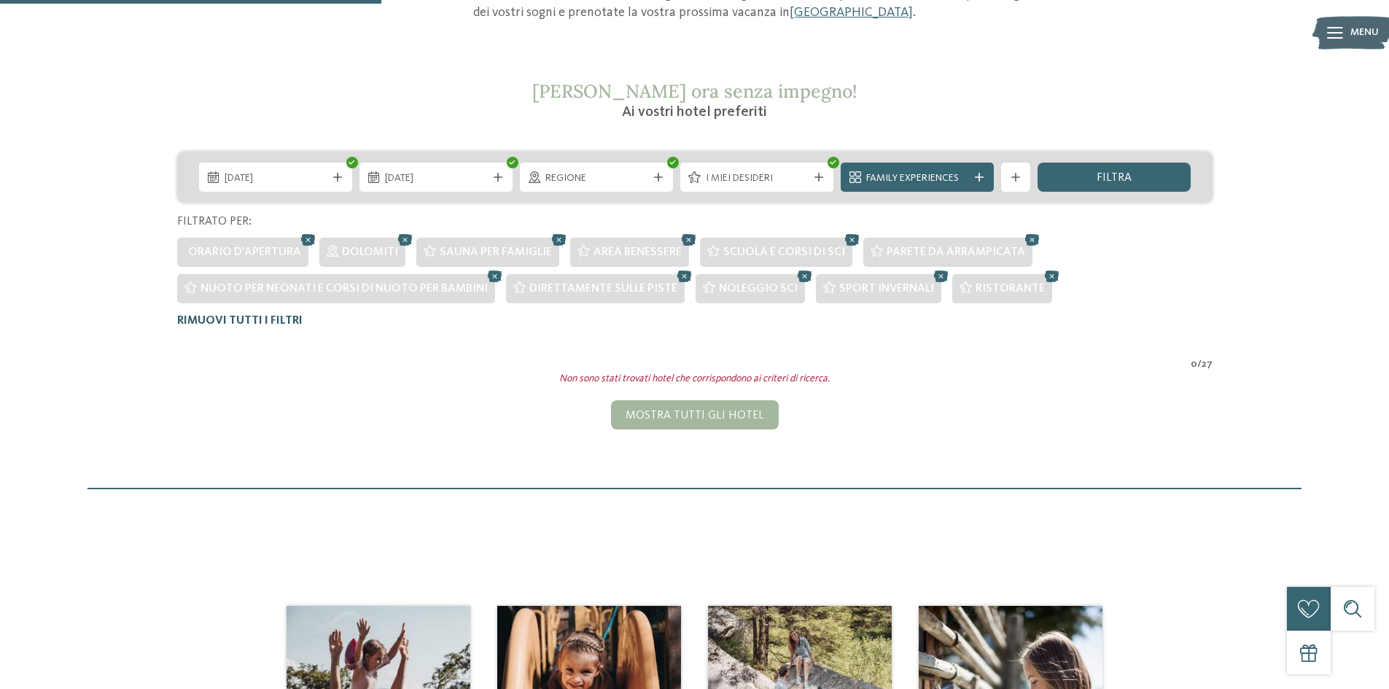
click at [267, 322] on span "Rimuovi tutti i filtri" at bounding box center [239, 321] width 125 height 12
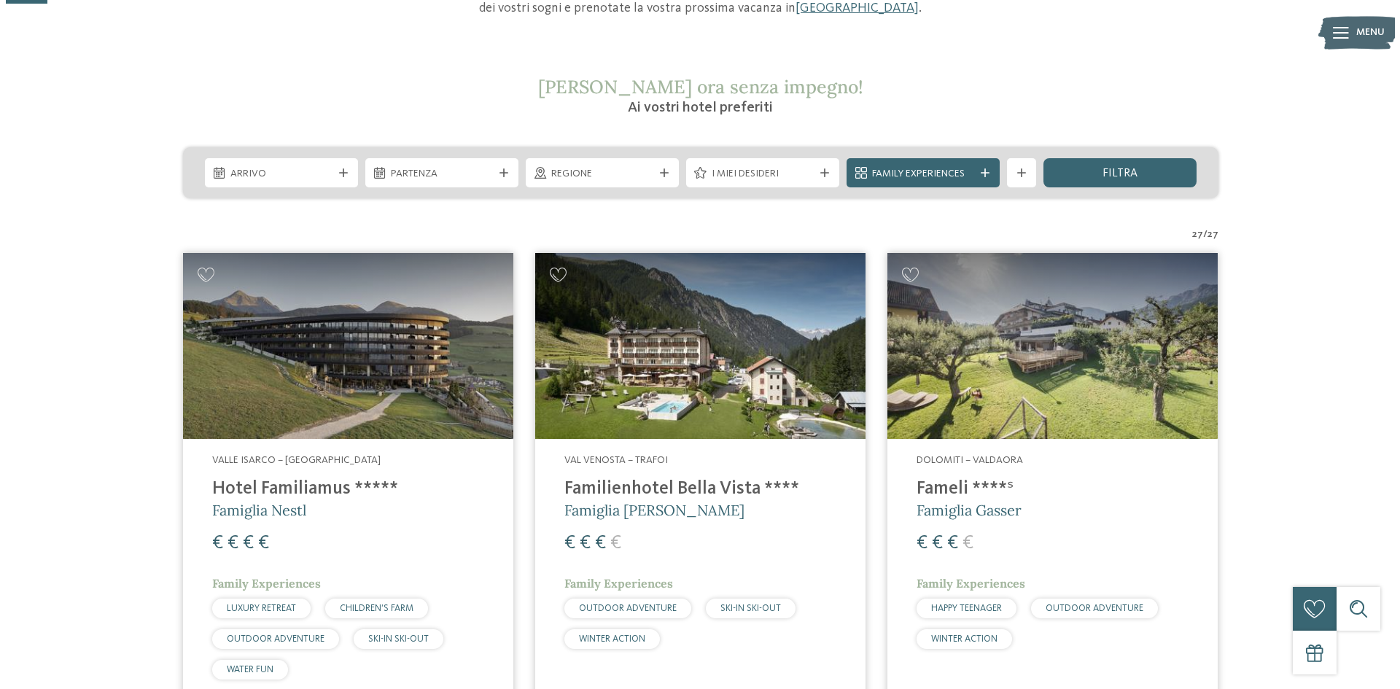
scroll to position [98, 0]
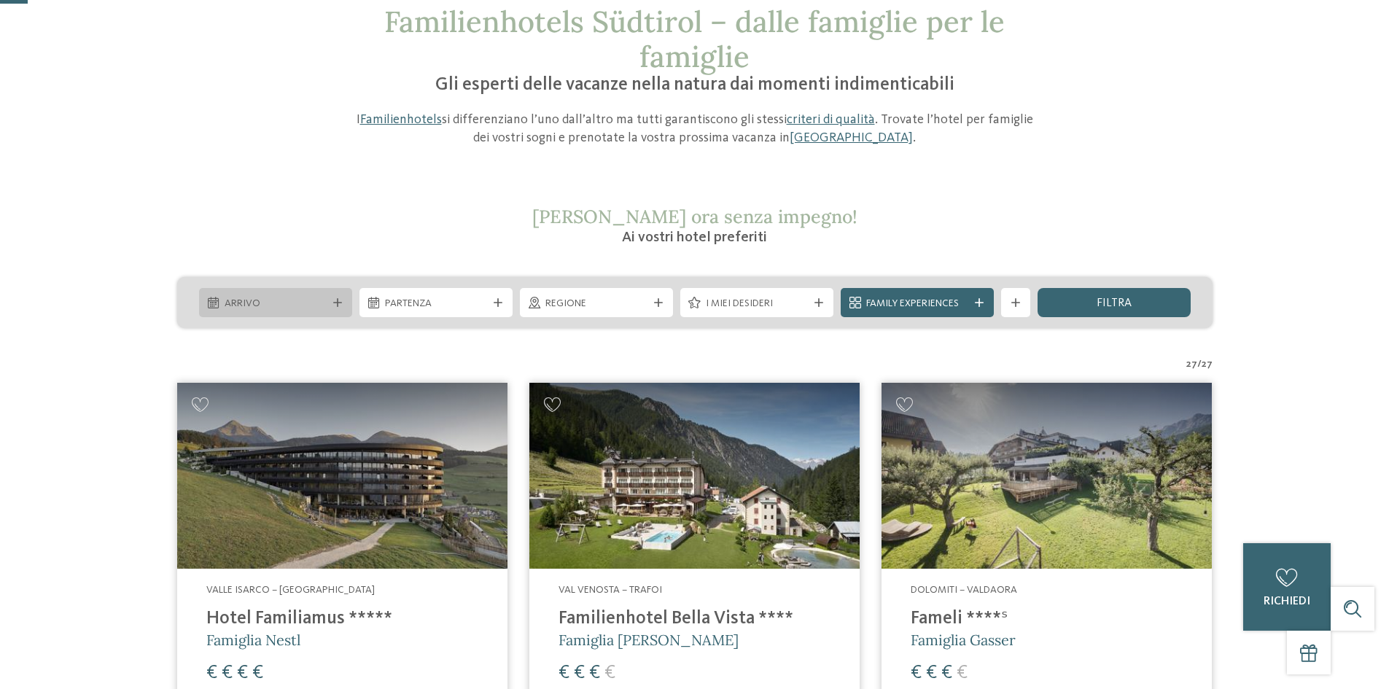
click at [277, 299] on span "Arrivo" at bounding box center [276, 304] width 102 height 15
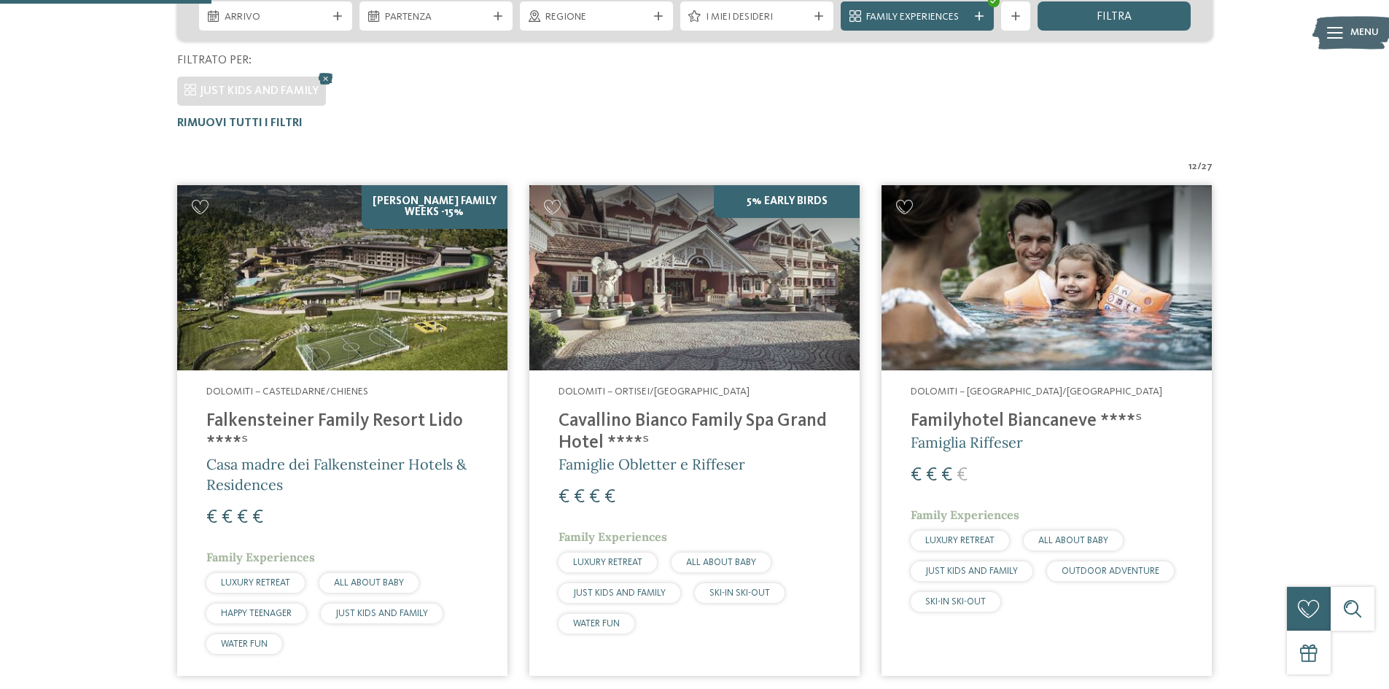
scroll to position [405, 0]
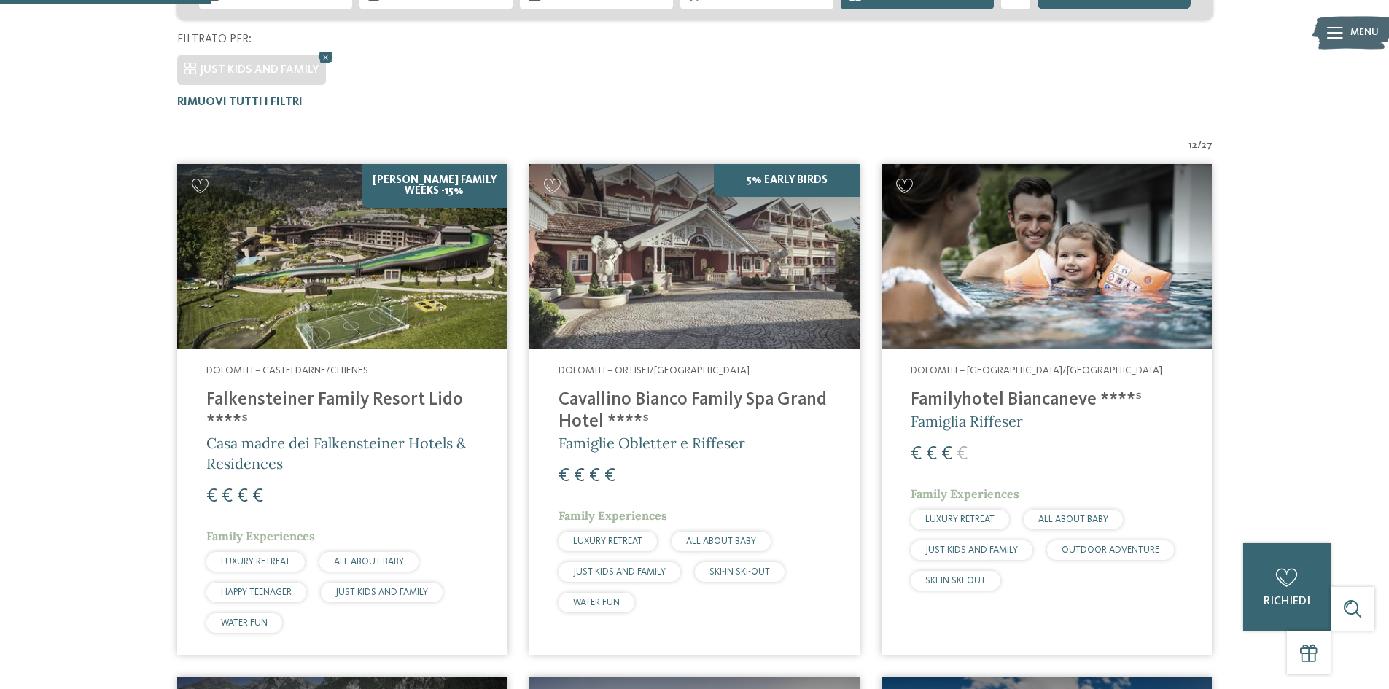
click at [701, 397] on h4 "Cavallino Bianco Family Spa Grand Hotel ****ˢ" at bounding box center [695, 411] width 272 height 44
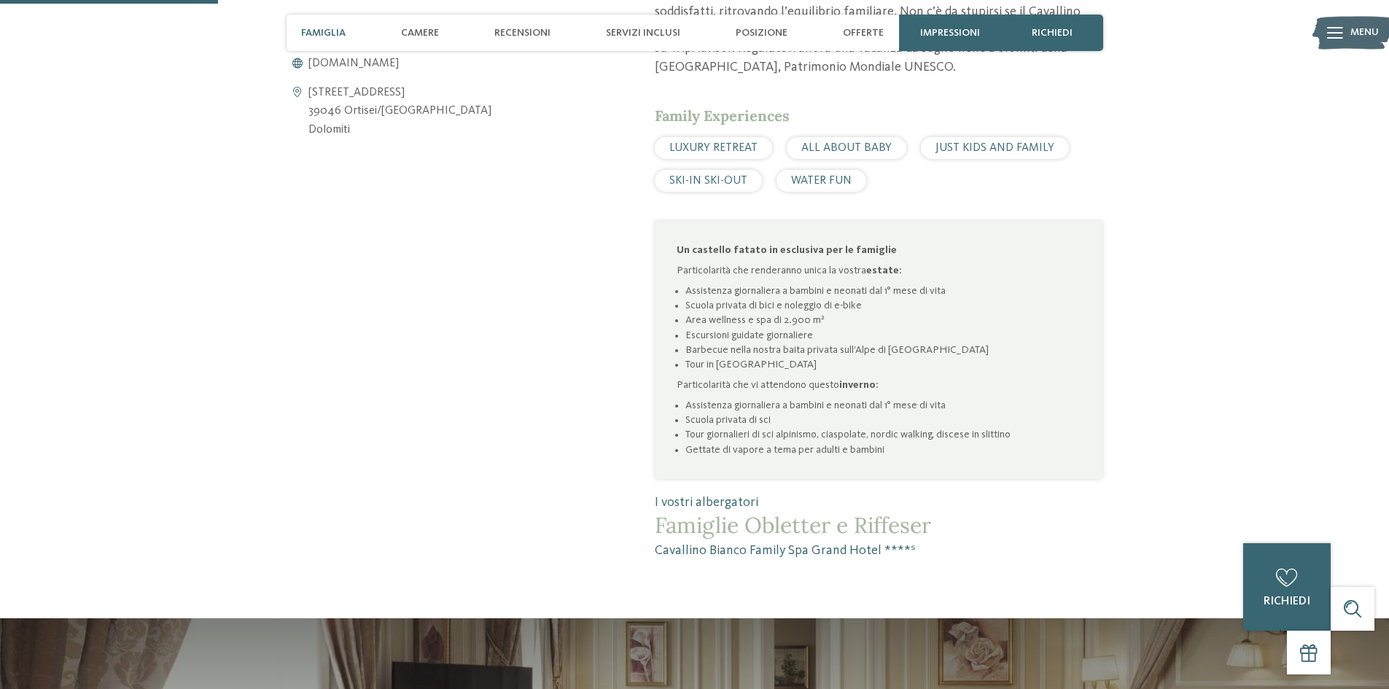
scroll to position [1021, 0]
